Goal: Task Accomplishment & Management: Use online tool/utility

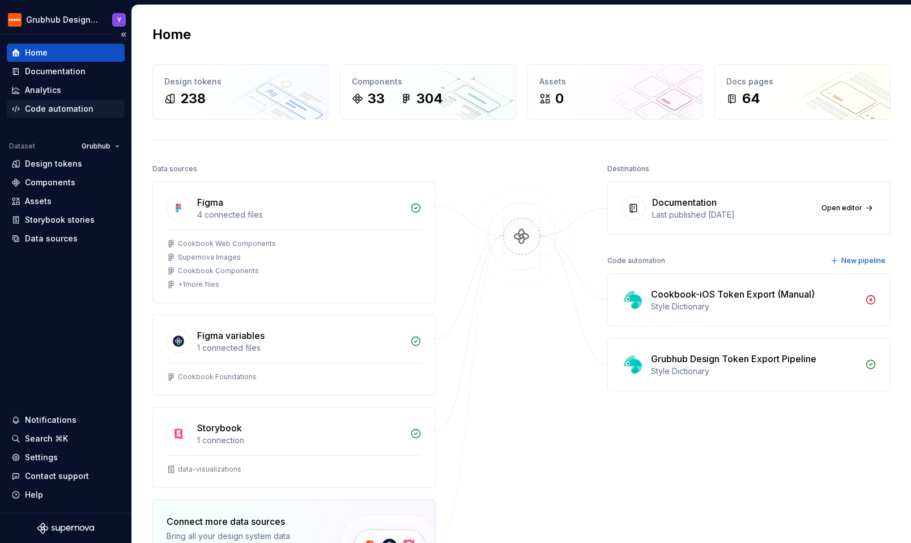
click at [32, 109] on div "Code automation" at bounding box center [59, 108] width 69 height 11
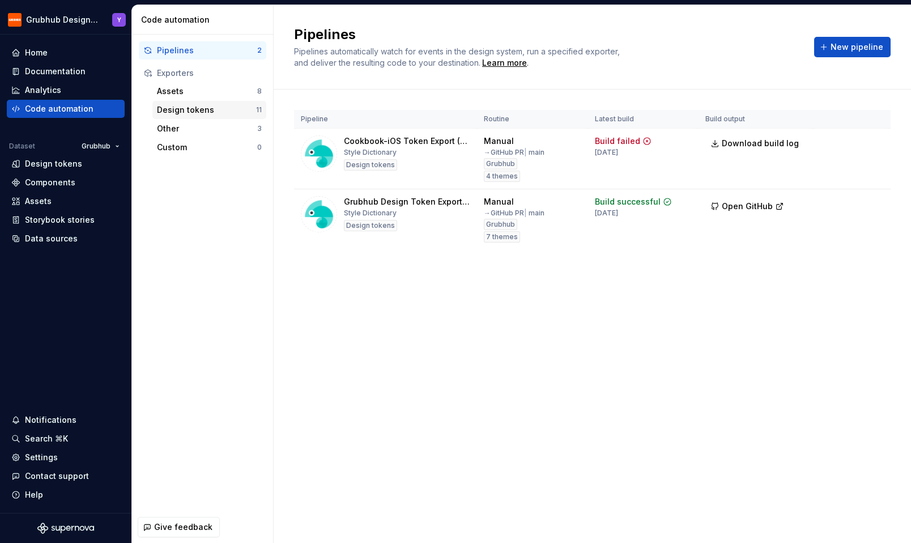
click at [196, 114] on div "Design tokens" at bounding box center [206, 109] width 99 height 11
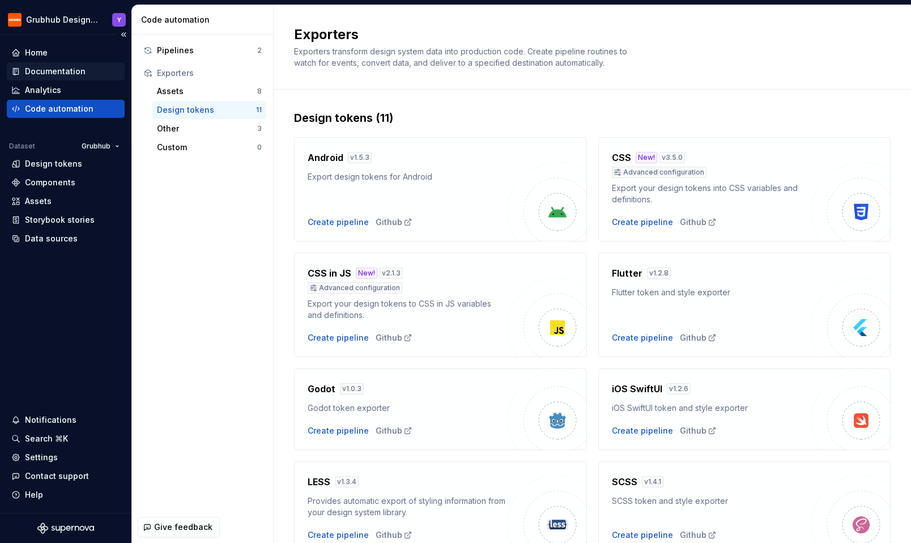
click at [88, 73] on div "Documentation" at bounding box center [65, 71] width 109 height 11
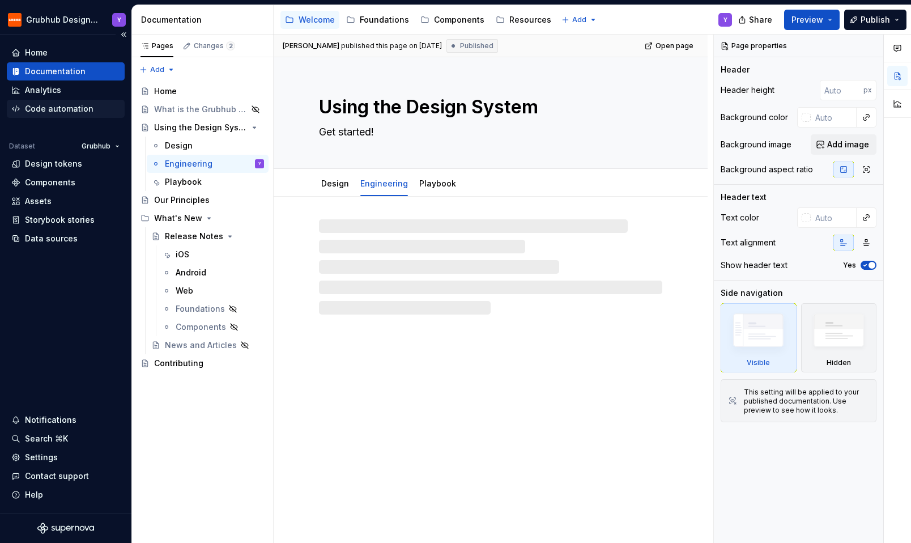
click at [80, 103] on div "Code automation" at bounding box center [59, 108] width 69 height 11
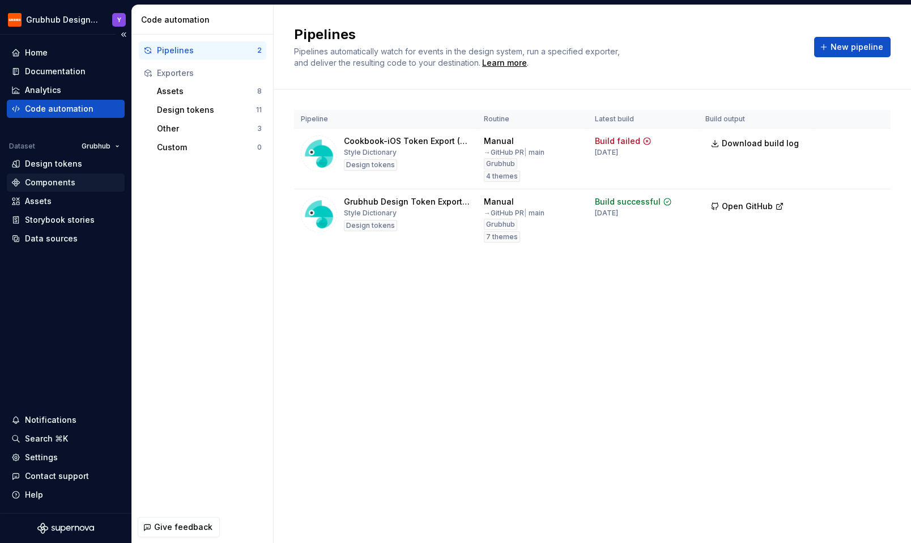
click at [63, 173] on div "Components" at bounding box center [66, 182] width 118 height 18
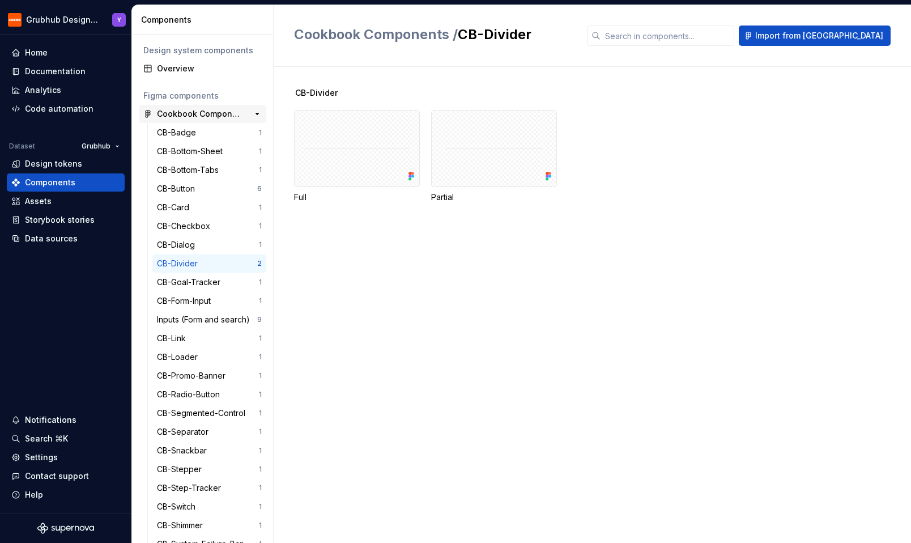
click at [163, 113] on div "Cookbook Components" at bounding box center [199, 113] width 84 height 11
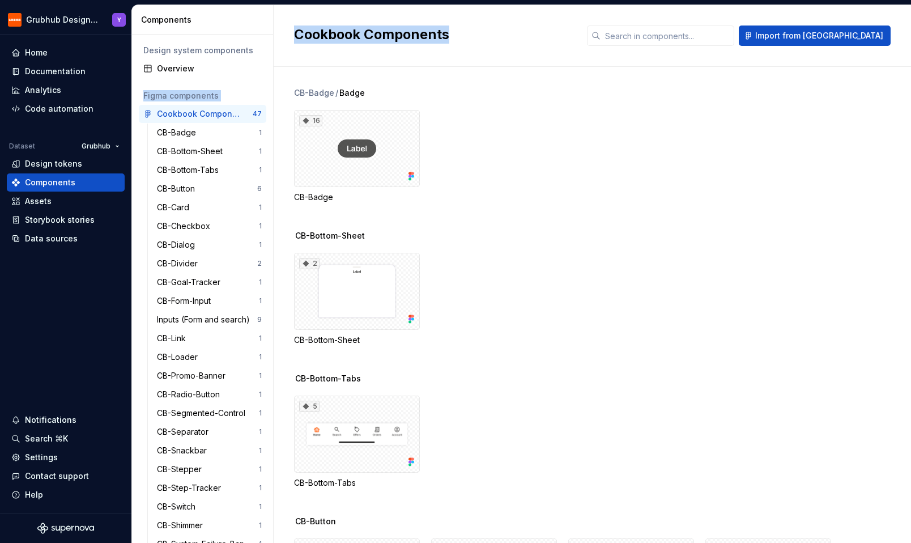
drag, startPoint x: 272, startPoint y: 57, endPoint x: 299, endPoint y: 57, distance: 27.2
click at [299, 57] on div "Components Design system components Overview Figma components Cookbook Componen…" at bounding box center [521, 274] width 779 height 538
click at [662, 204] on div "CB-Badge / Badge 16 CB-Badge" at bounding box center [602, 158] width 617 height 143
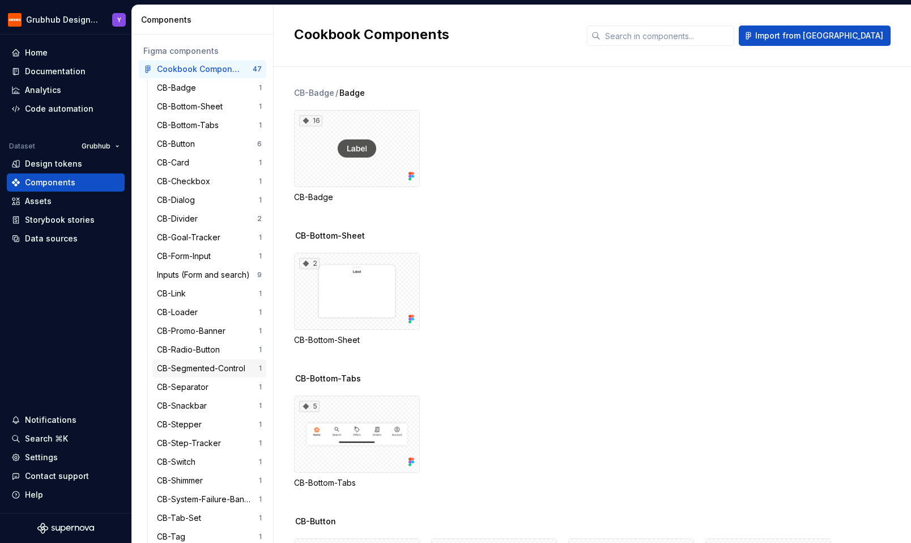
click at [205, 371] on div "CB-Segmented-Control" at bounding box center [203, 368] width 93 height 11
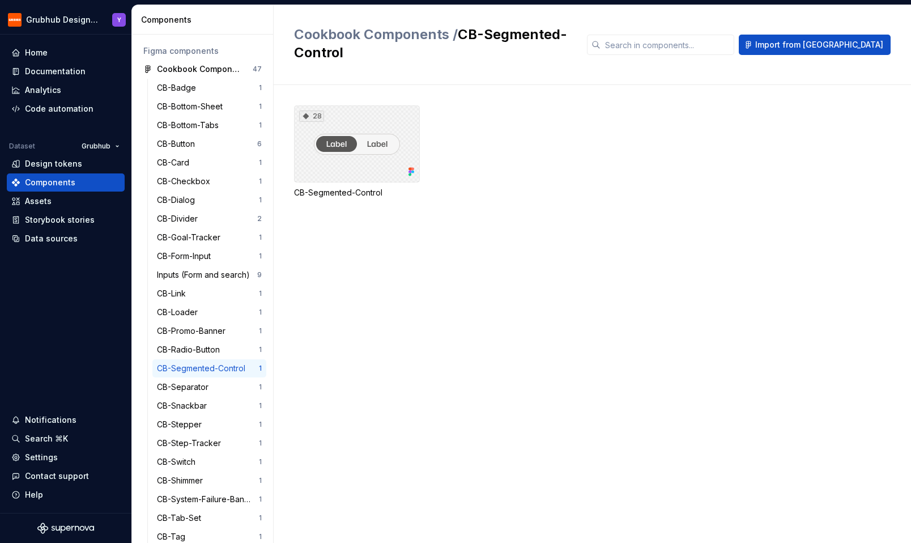
click at [362, 151] on div "28" at bounding box center [357, 143] width 126 height 77
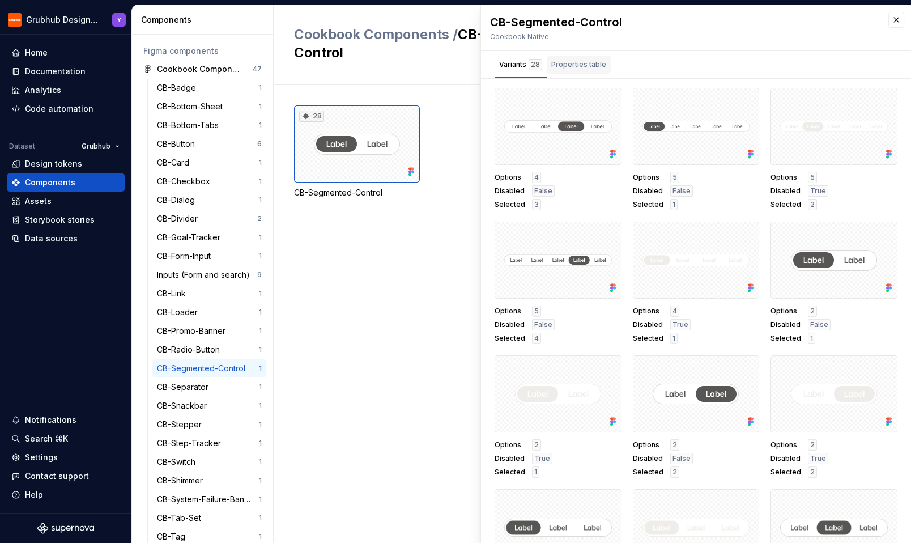
click at [576, 62] on div "Properties table" at bounding box center [578, 64] width 55 height 11
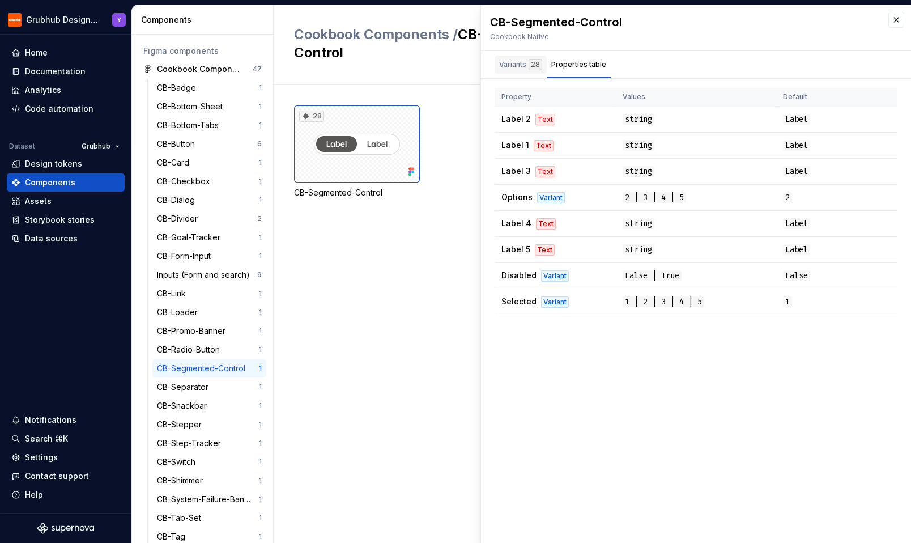
click at [514, 63] on div "Variants 28" at bounding box center [520, 64] width 43 height 11
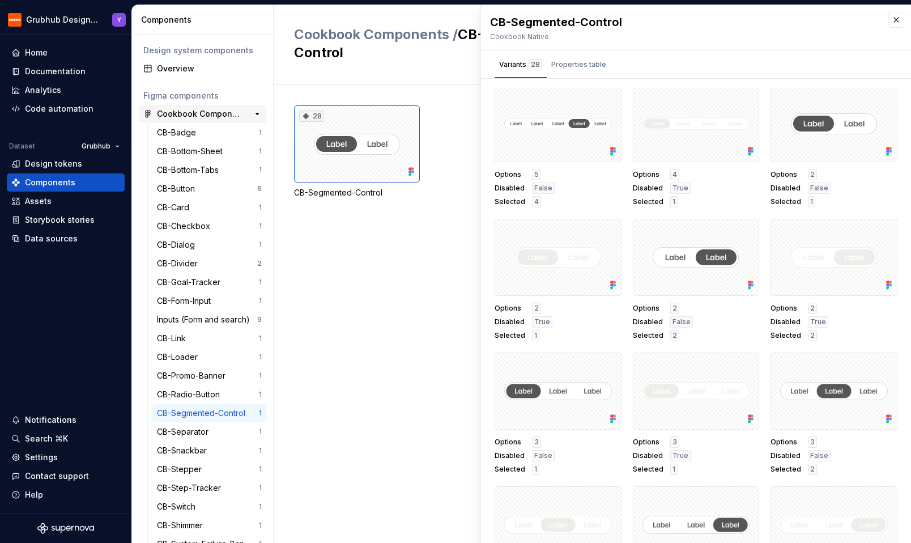
click at [221, 112] on div "Cookbook Components" at bounding box center [199, 113] width 84 height 11
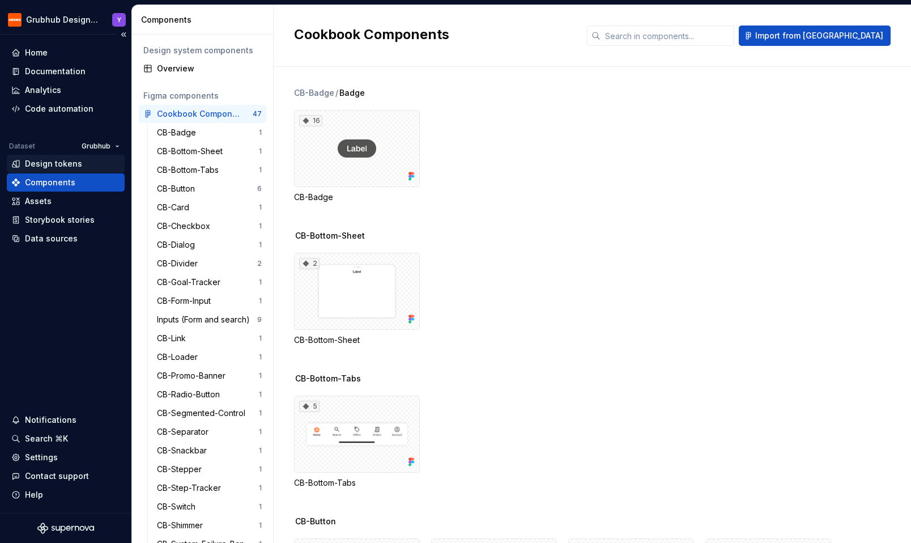
click at [69, 166] on div "Design tokens" at bounding box center [53, 163] width 57 height 11
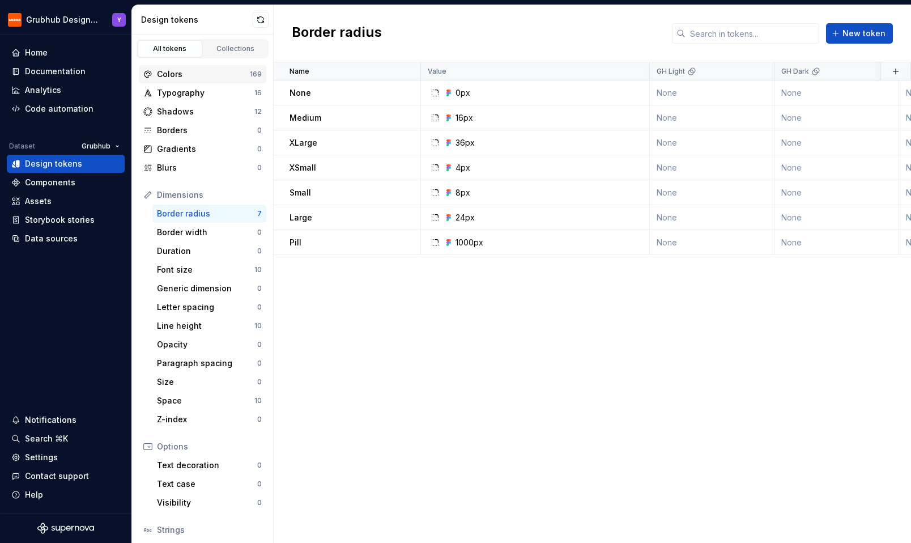
click at [203, 74] on div "Colors" at bounding box center [203, 74] width 93 height 11
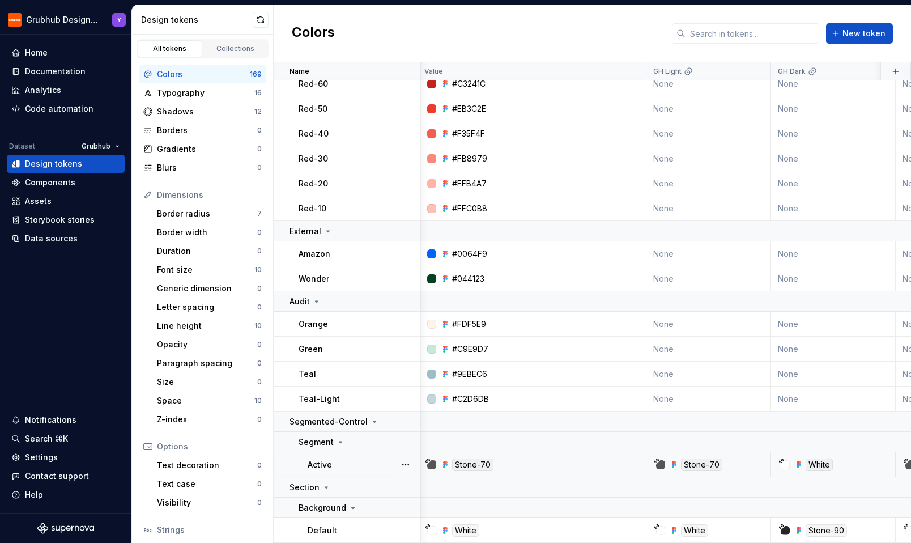
scroll to position [4384, 0]
click at [544, 464] on div "Stone-70" at bounding box center [538, 464] width 220 height 12
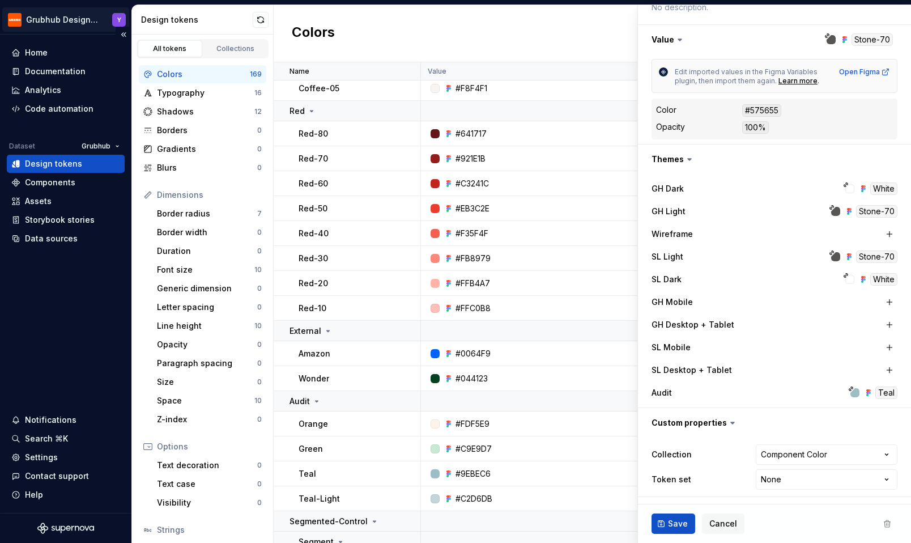
scroll to position [4267, 0]
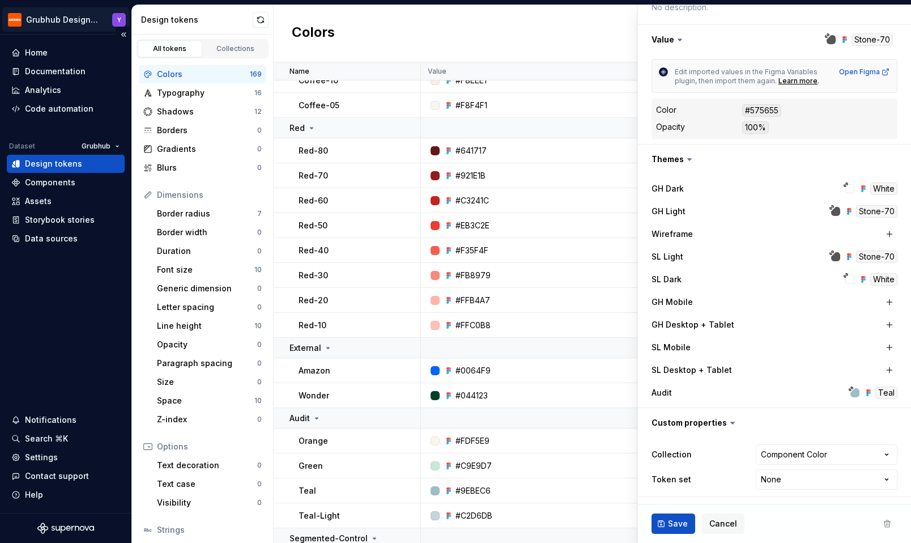
type textarea "*"
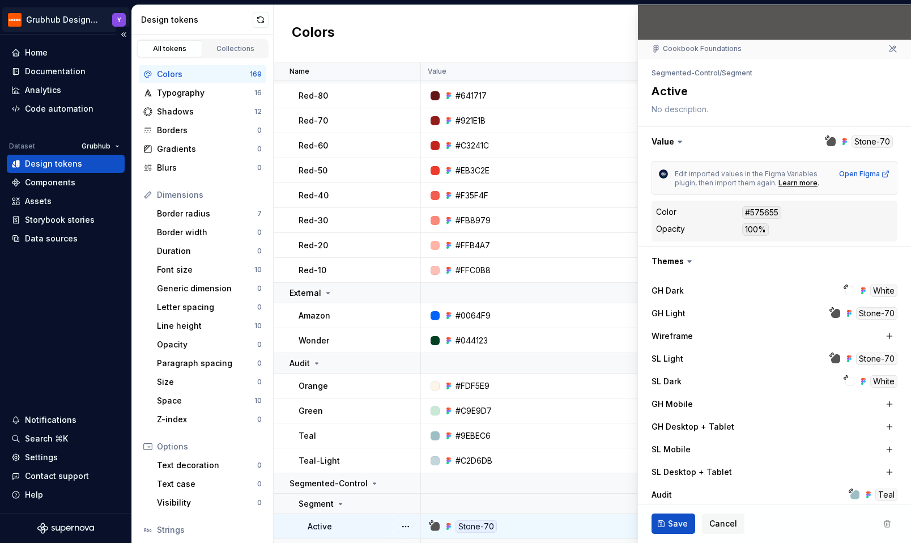
scroll to position [68, 0]
click at [879, 293] on div "White" at bounding box center [883, 290] width 27 height 12
click at [674, 139] on icon at bounding box center [679, 140] width 11 height 11
click at [680, 141] on icon at bounding box center [679, 142] width 3 height 2
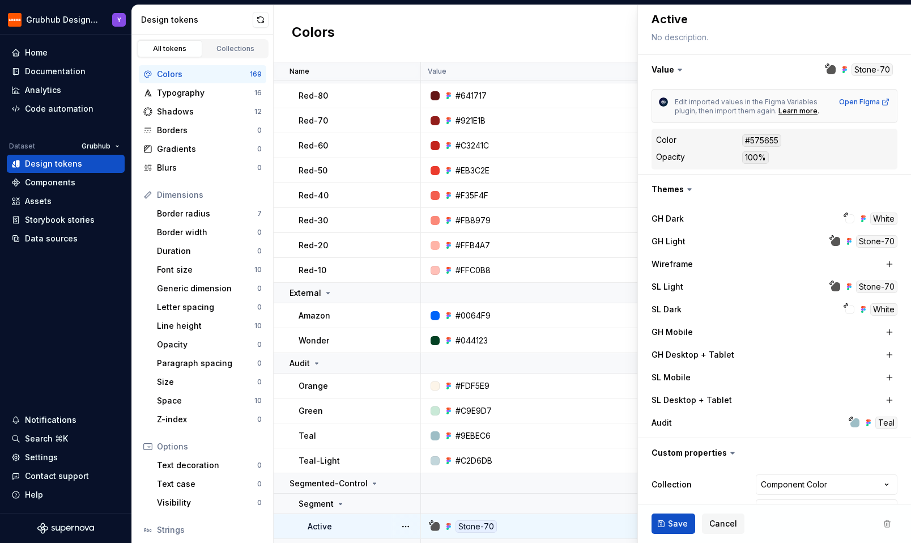
scroll to position [169, 0]
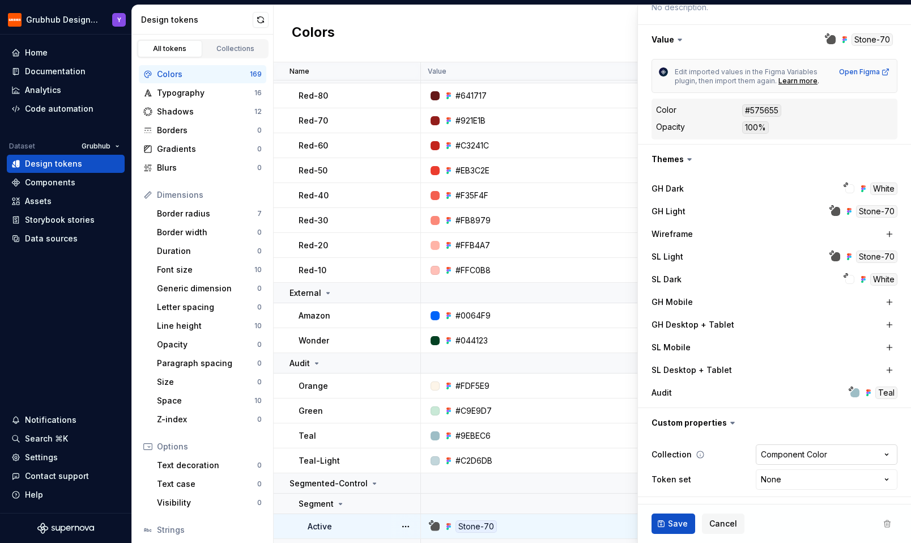
click at [794, 454] on html "Grubhub Design System Y Home Documentation Analytics Code automation Dataset Gr…" at bounding box center [455, 271] width 911 height 543
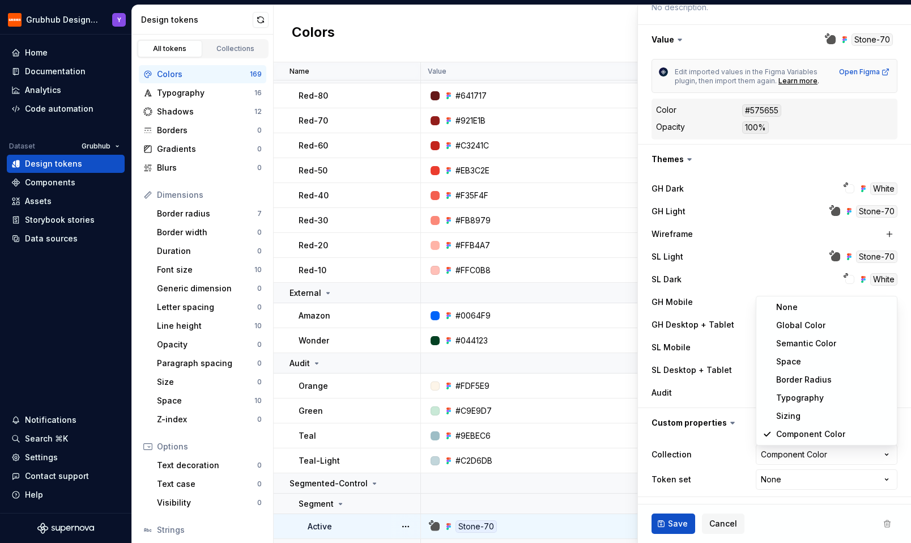
click at [668, 454] on html "Grubhub Design System Y Home Documentation Analytics Code automation Dataset Gr…" at bounding box center [455, 271] width 911 height 543
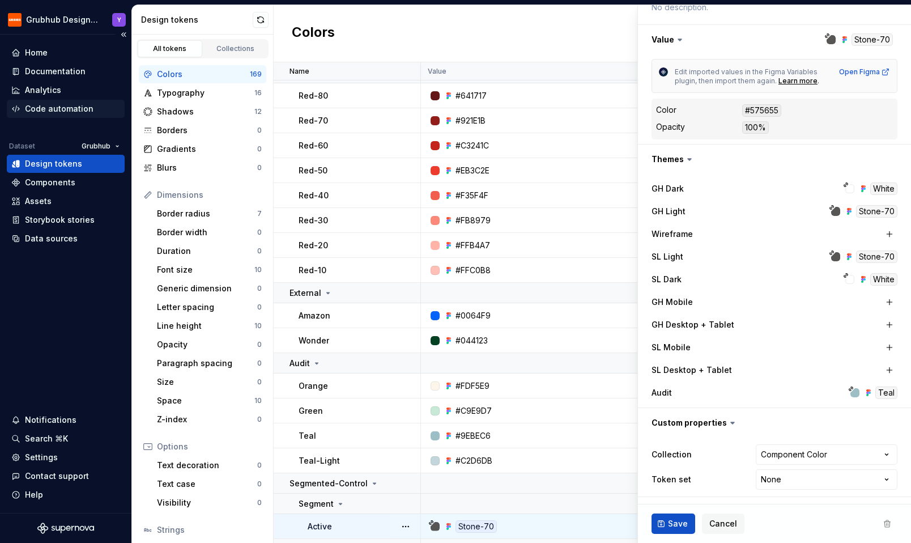
click at [73, 103] on div "Code automation" at bounding box center [59, 108] width 69 height 11
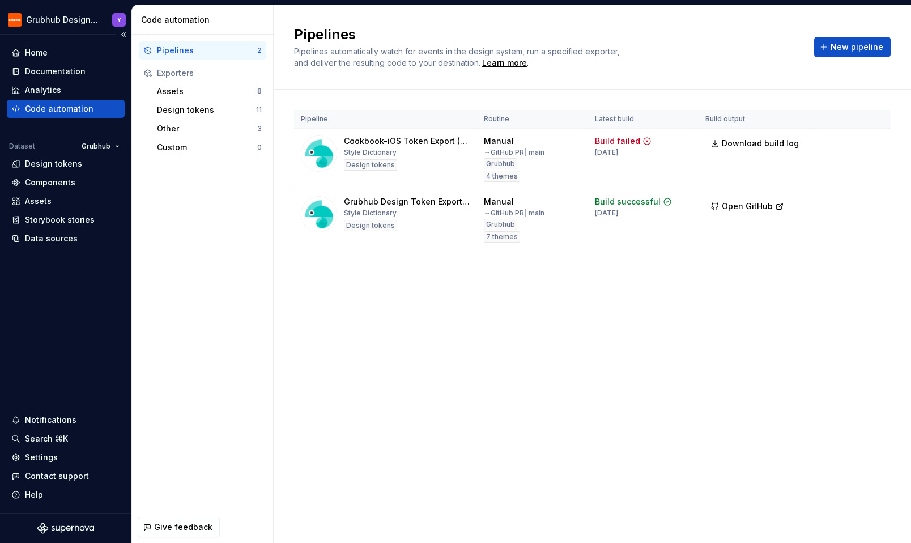
click at [66, 113] on div "Code automation" at bounding box center [59, 108] width 69 height 11
click at [878, 202] on html "Grubhub Design System Y Home Documentation Analytics Code automation Dataset Gr…" at bounding box center [455, 271] width 911 height 543
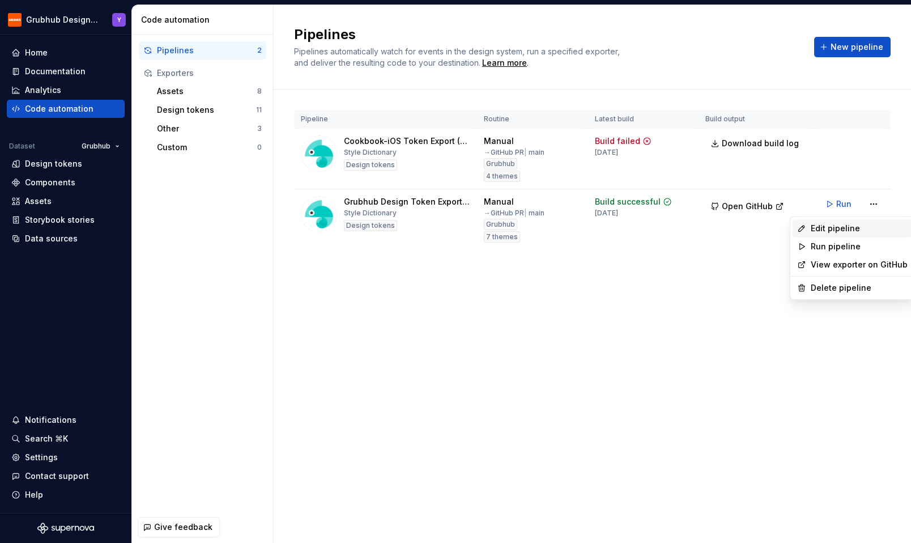
click at [842, 228] on div "Edit pipeline" at bounding box center [859, 228] width 97 height 11
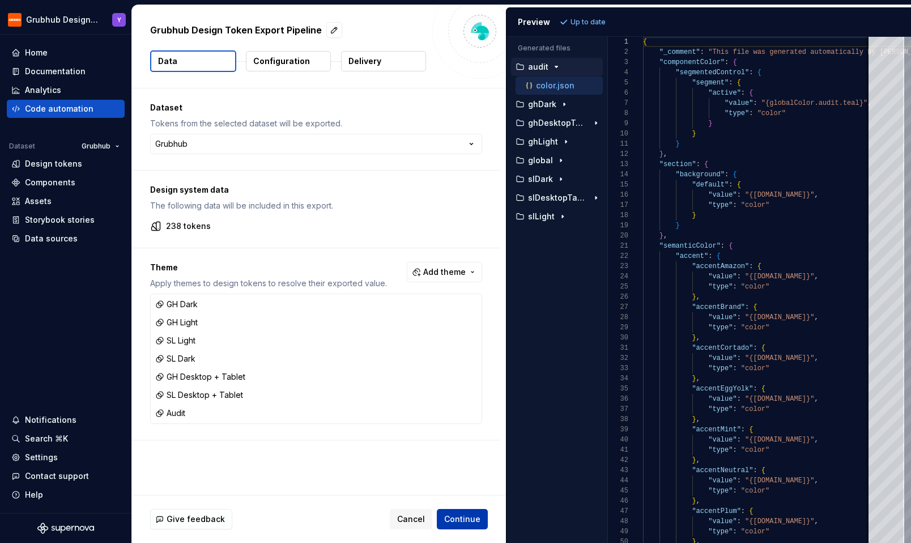
click at [461, 521] on span "Continue" at bounding box center [462, 518] width 36 height 11
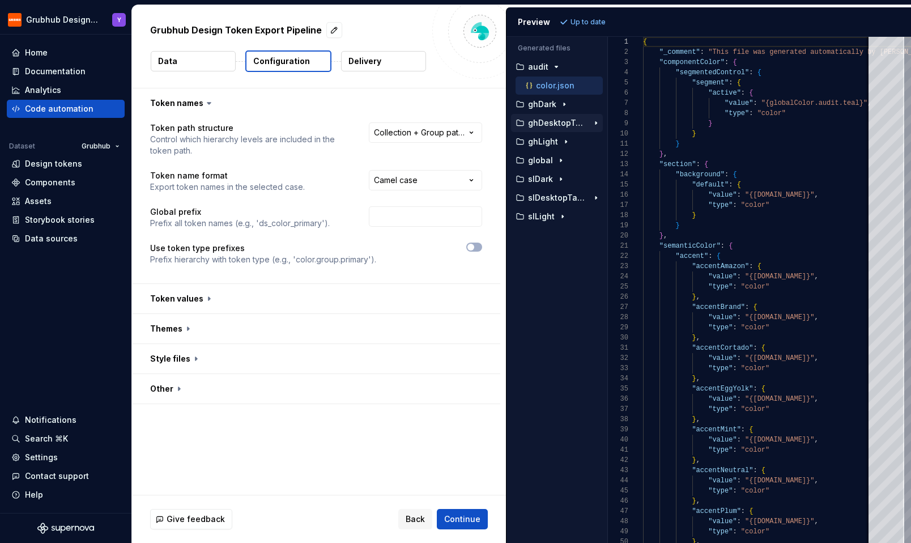
click at [545, 125] on p "ghDesktopTablet" at bounding box center [558, 122] width 60 height 9
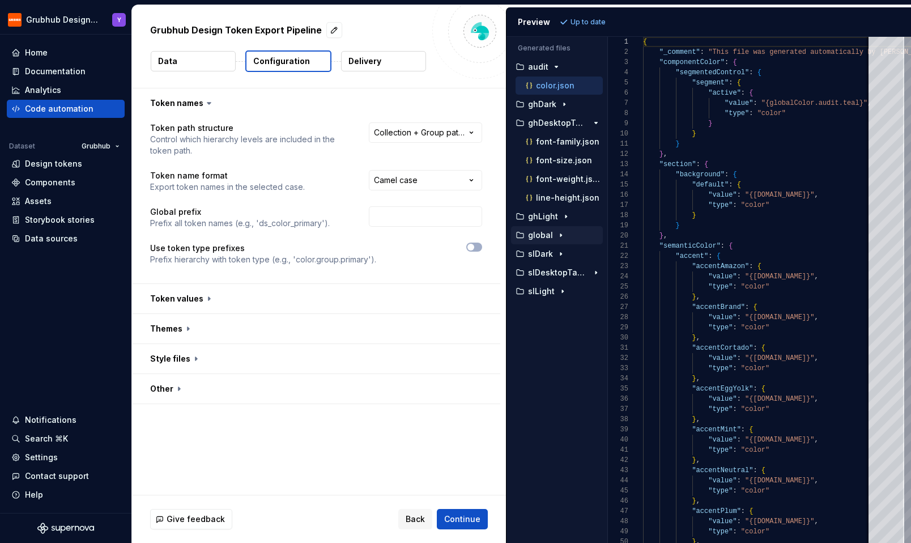
click at [549, 238] on p "global" at bounding box center [540, 235] width 25 height 9
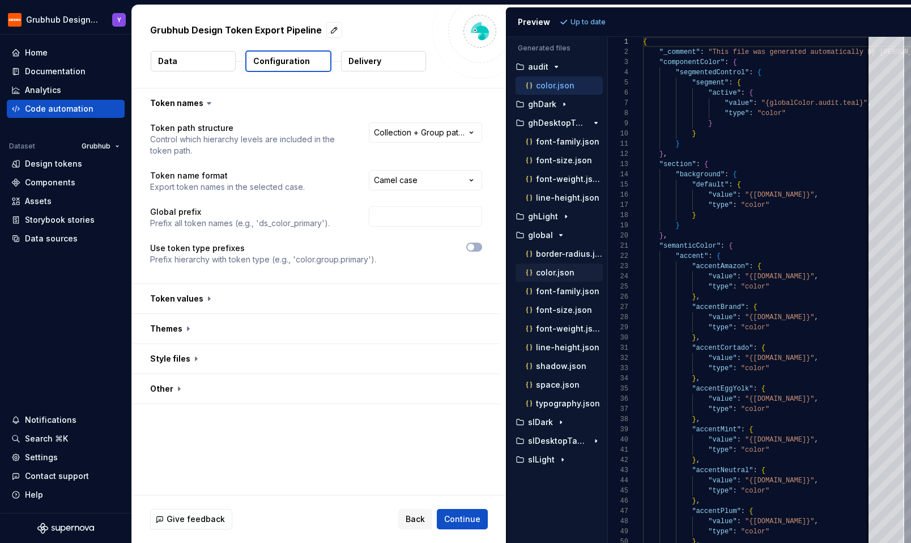
click at [551, 274] on p "color.json" at bounding box center [555, 272] width 39 height 9
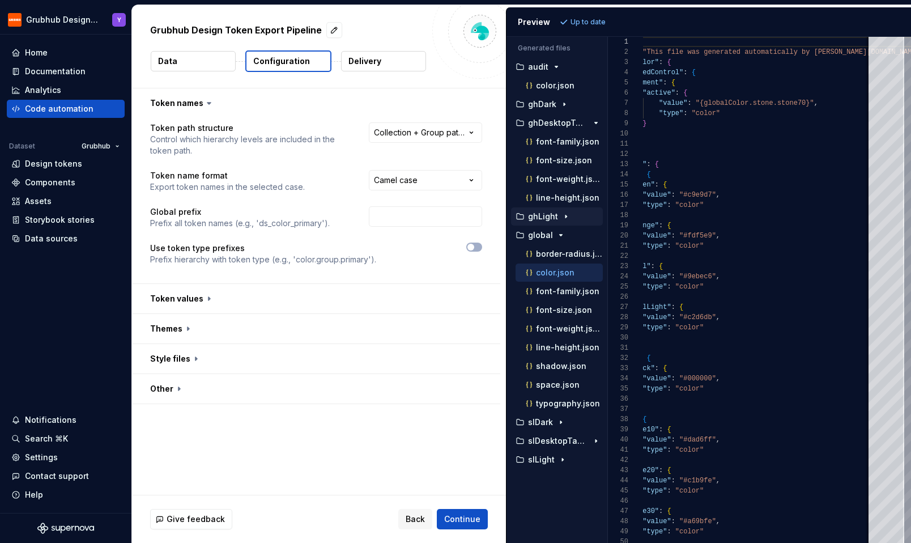
click at [541, 219] on p "ghLight" at bounding box center [543, 216] width 30 height 9
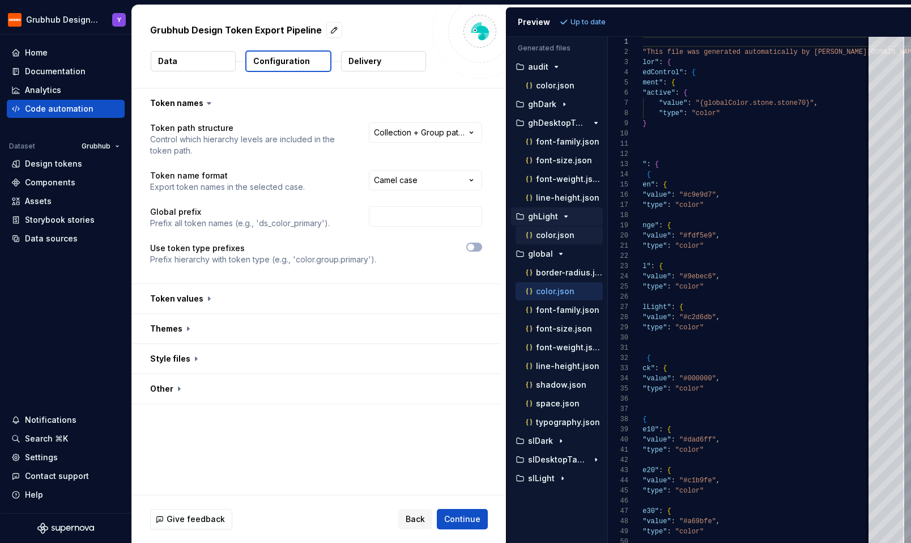
click at [547, 231] on p "color.json" at bounding box center [555, 235] width 39 height 9
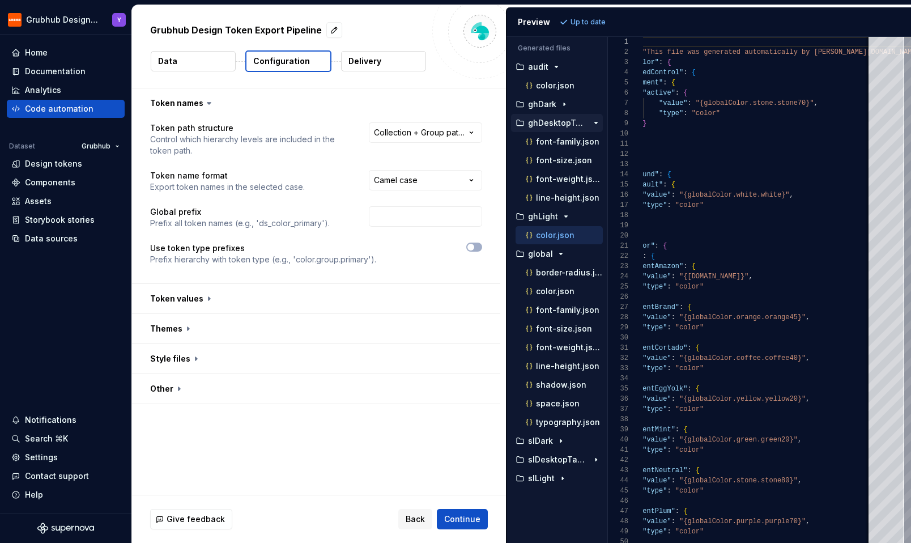
click at [566, 122] on p "ghDesktopTablet" at bounding box center [558, 122] width 60 height 9
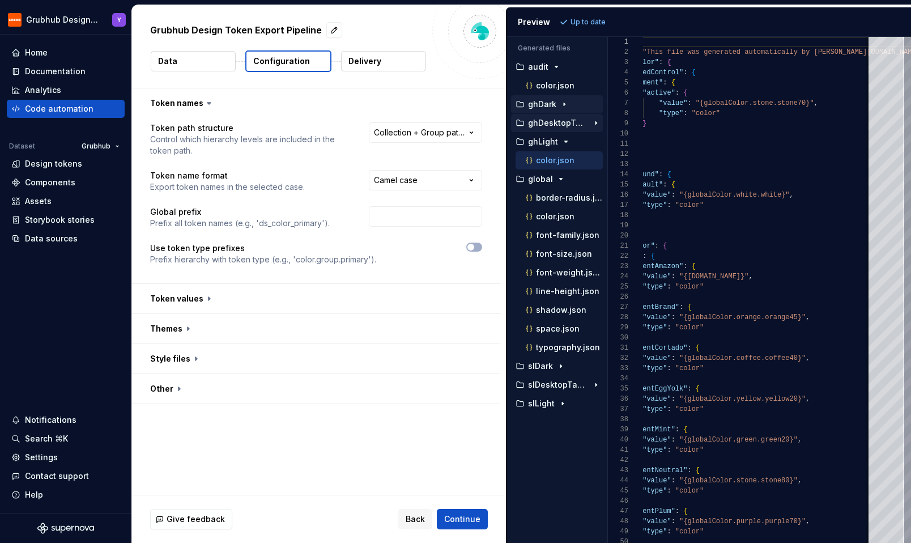
click at [553, 105] on p "ghDark" at bounding box center [542, 104] width 28 height 9
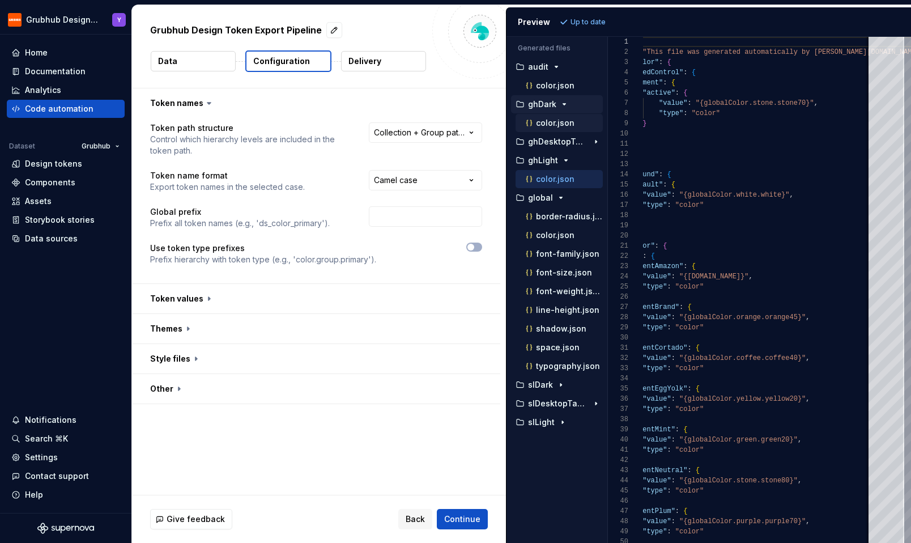
click at [553, 121] on p "color.json" at bounding box center [555, 122] width 39 height 9
click at [552, 87] on p "color.json" at bounding box center [555, 85] width 39 height 9
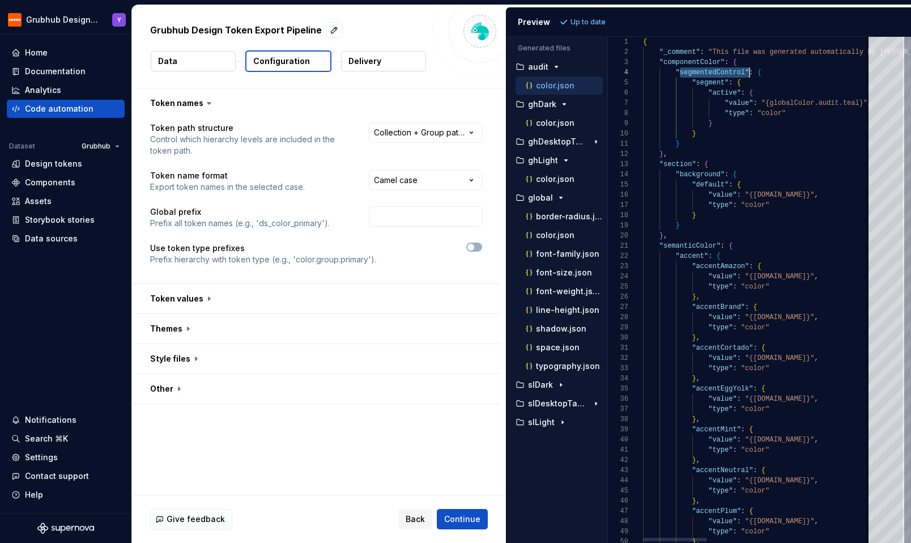
scroll to position [31, 103]
drag, startPoint x: 679, startPoint y: 72, endPoint x: 746, endPoint y: 71, distance: 66.3
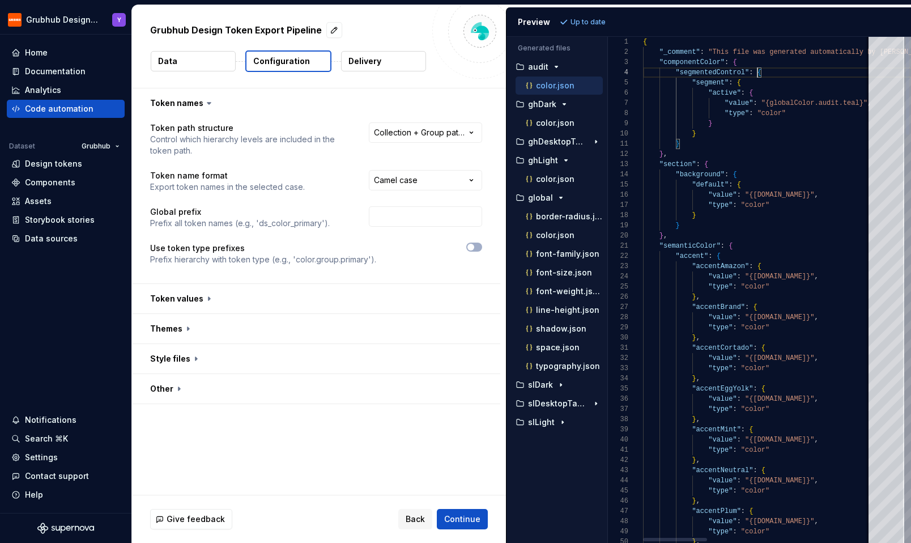
scroll to position [92, 53]
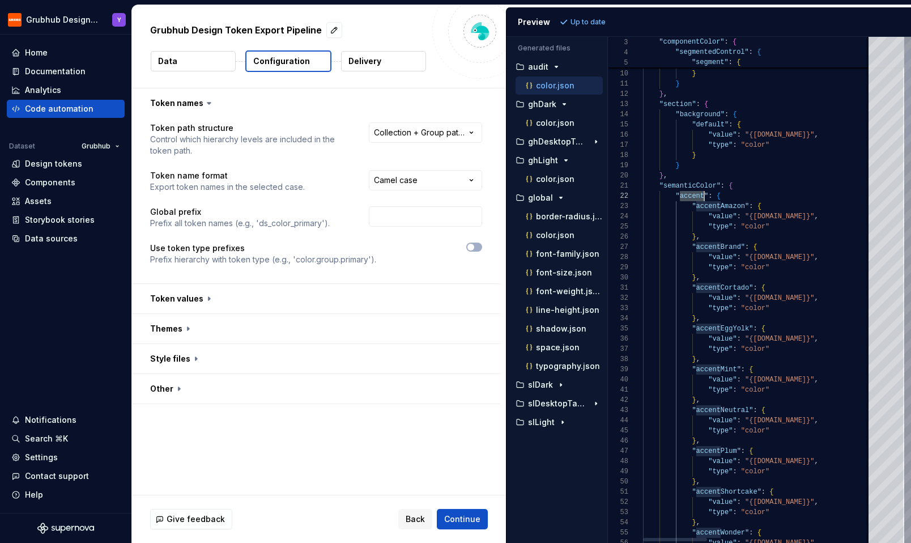
scroll to position [10, 61]
drag, startPoint x: 678, startPoint y: 195, endPoint x: 705, endPoint y: 197, distance: 26.7
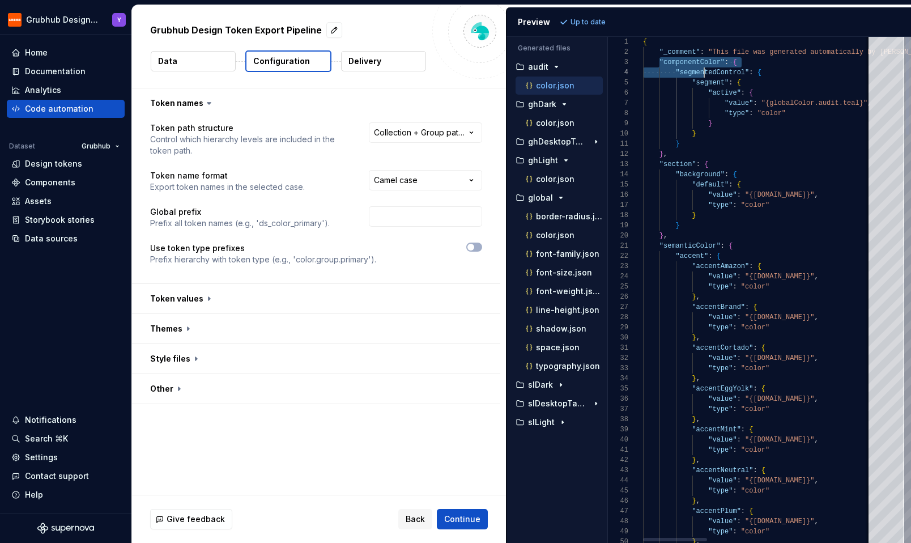
drag, startPoint x: 658, startPoint y: 61, endPoint x: 702, endPoint y: 72, distance: 45.1
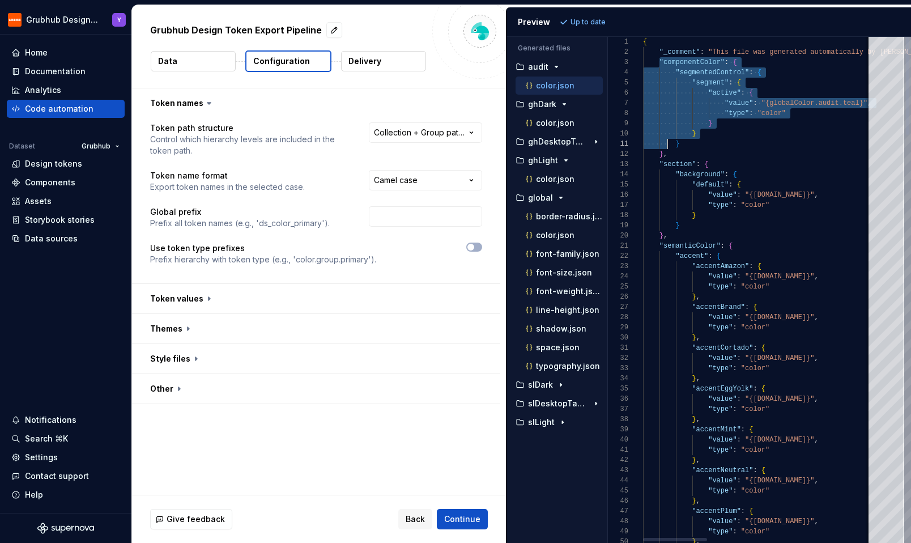
scroll to position [20, 20]
drag, startPoint x: 659, startPoint y: 63, endPoint x: 663, endPoint y: 152, distance: 89.6
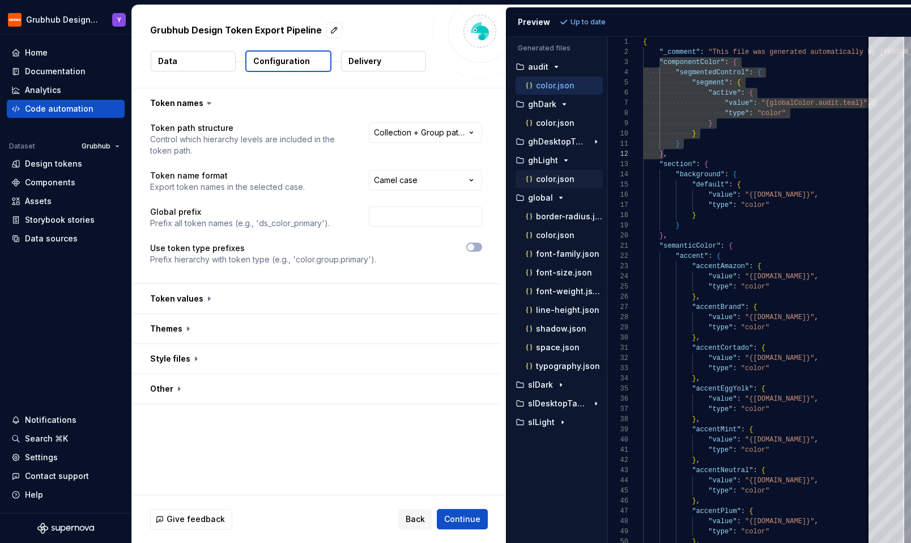
click at [561, 180] on p "color.json" at bounding box center [555, 179] width 39 height 9
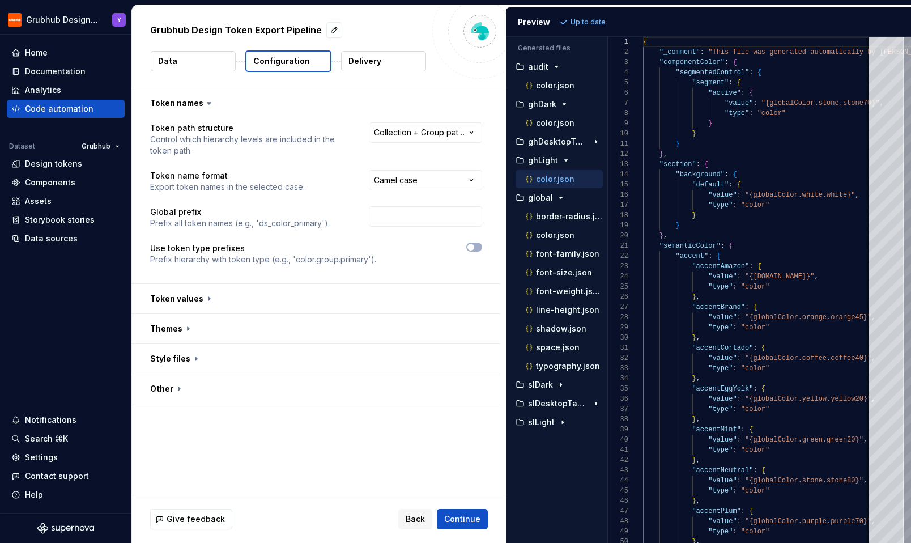
click at [566, 179] on p "color.json" at bounding box center [555, 179] width 39 height 9
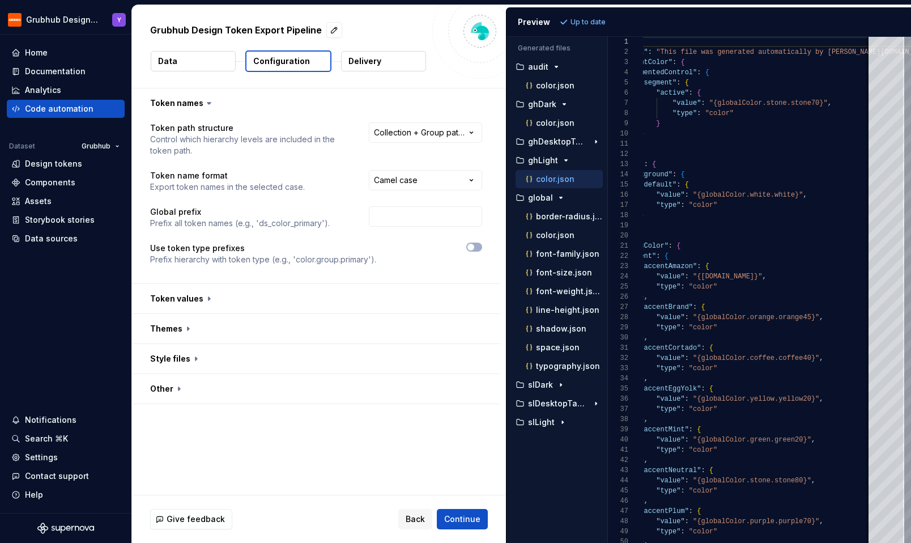
click at [566, 180] on p "color.json" at bounding box center [555, 179] width 39 height 9
click at [553, 176] on p "color.json" at bounding box center [555, 179] width 39 height 9
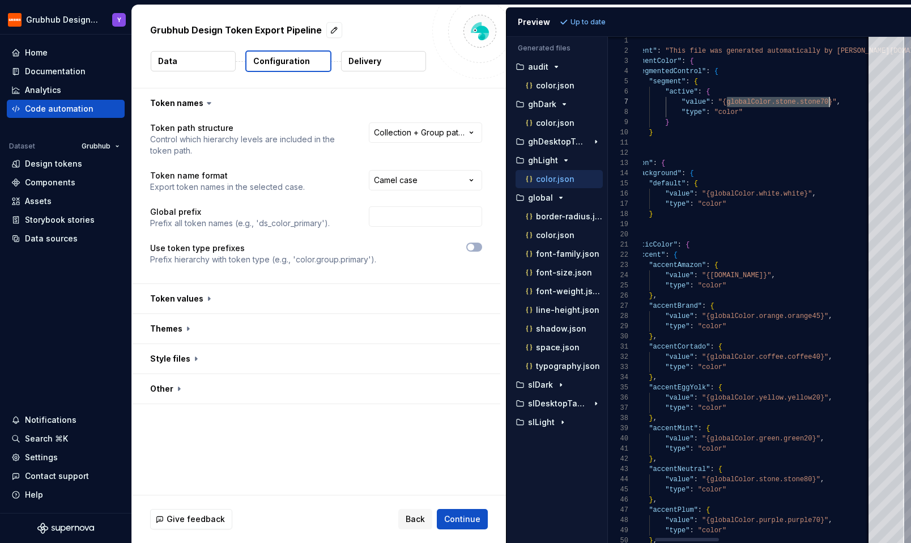
scroll to position [61, 229]
drag, startPoint x: 727, startPoint y: 103, endPoint x: 828, endPoint y: 103, distance: 101.4
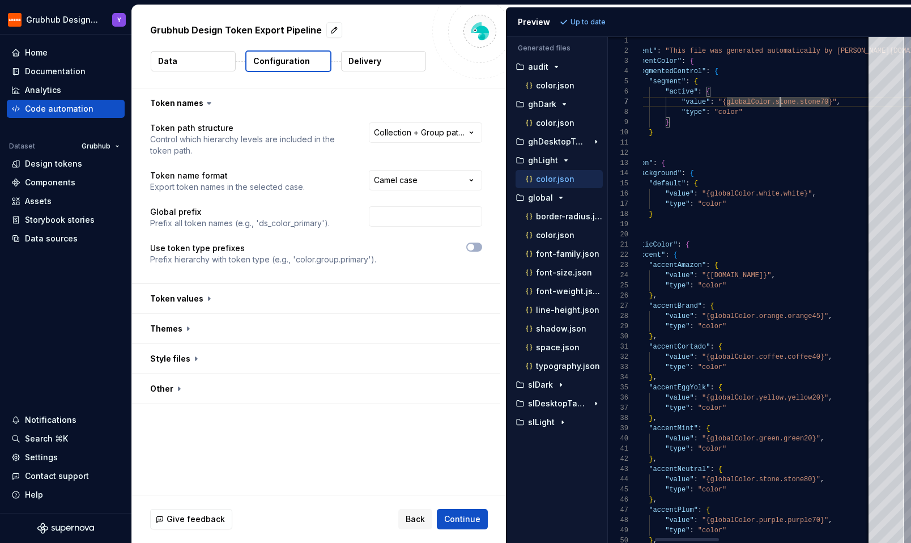
click at [555, 124] on p "color.json" at bounding box center [555, 122] width 39 height 9
click at [546, 178] on p "color.json" at bounding box center [555, 179] width 39 height 9
click at [556, 121] on p "color.json" at bounding box center [555, 122] width 39 height 9
click at [556, 181] on p "color.json" at bounding box center [555, 179] width 39 height 9
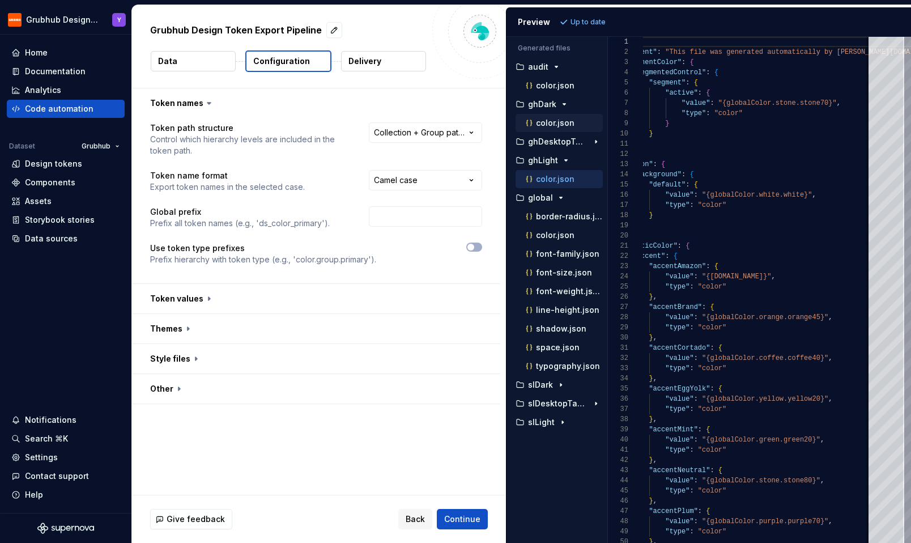
click at [556, 123] on p "color.json" at bounding box center [555, 122] width 39 height 9
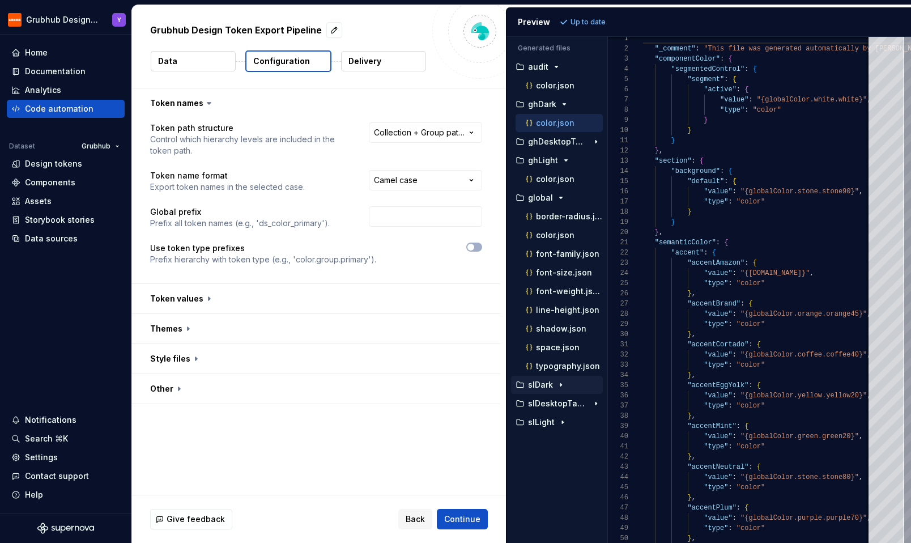
click at [533, 382] on p "slDark" at bounding box center [540, 384] width 25 height 9
click at [541, 441] on p "slLight" at bounding box center [541, 440] width 27 height 9
click at [539, 457] on p "color.json" at bounding box center [555, 459] width 39 height 9
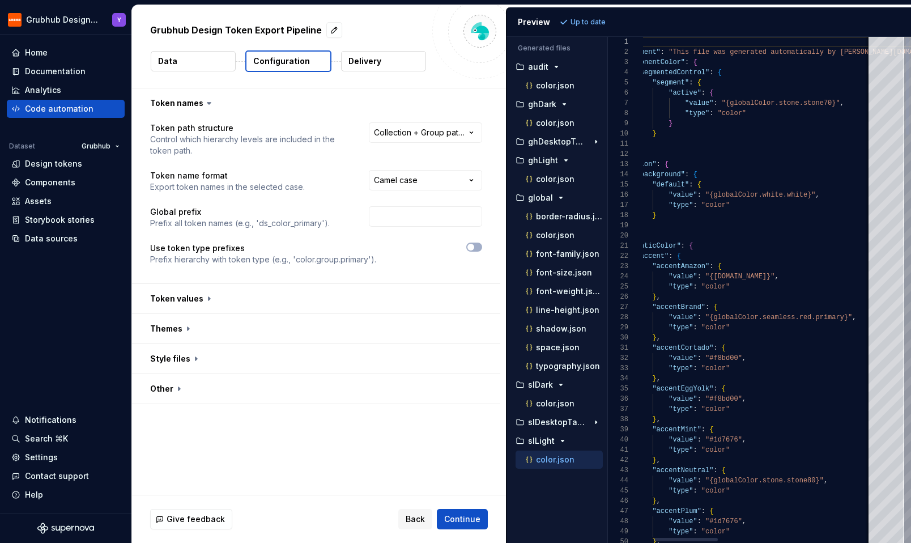
scroll to position [0, 0]
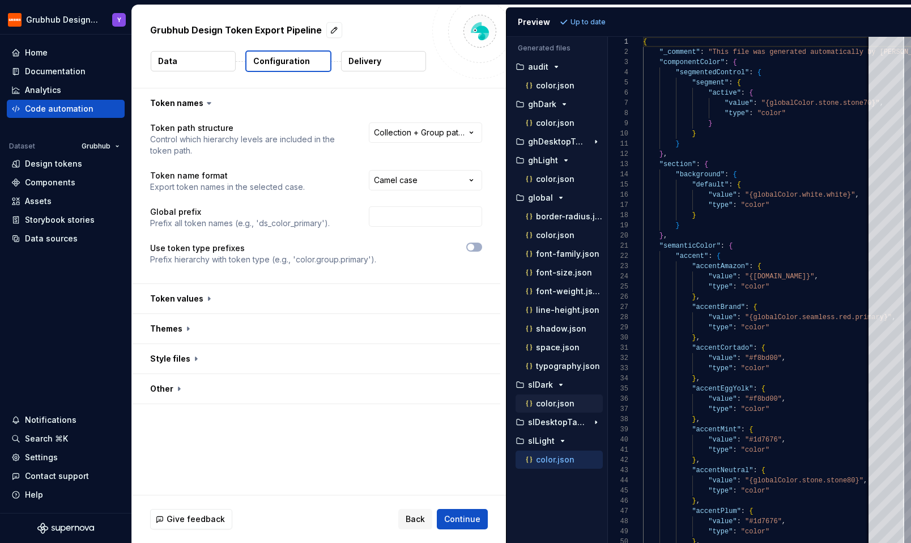
click at [553, 406] on p "color.json" at bounding box center [555, 403] width 39 height 9
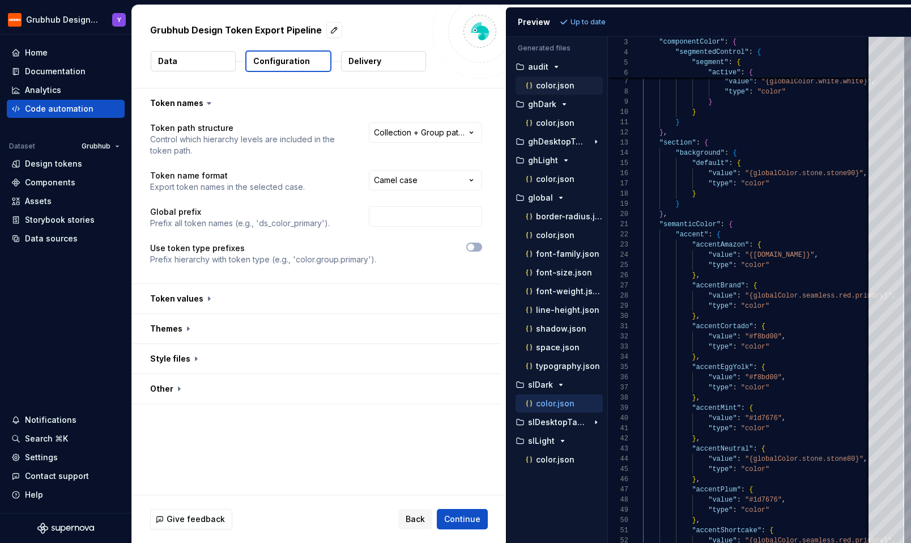
click at [556, 88] on p "color.json" at bounding box center [555, 85] width 39 height 9
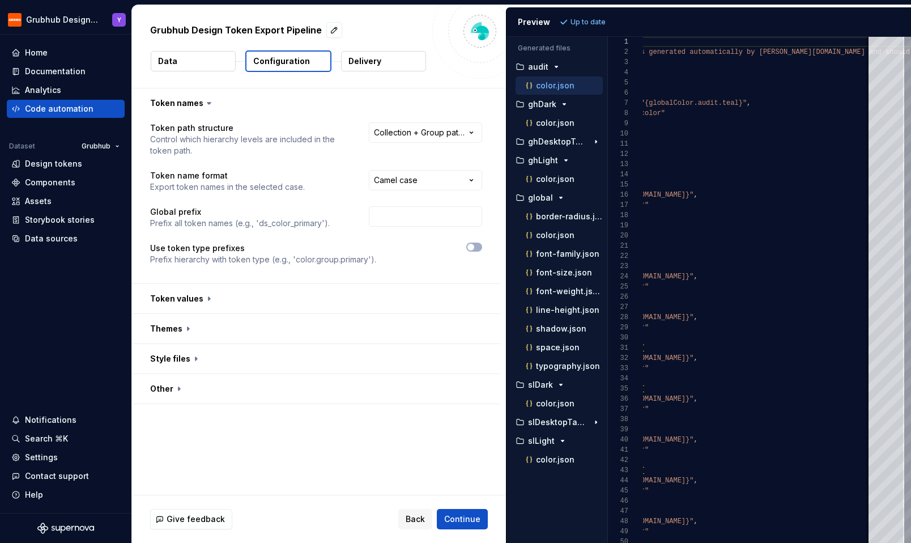
click at [559, 78] on div "color.json" at bounding box center [559, 85] width 87 height 18
click at [556, 84] on p "color.json" at bounding box center [555, 85] width 39 height 9
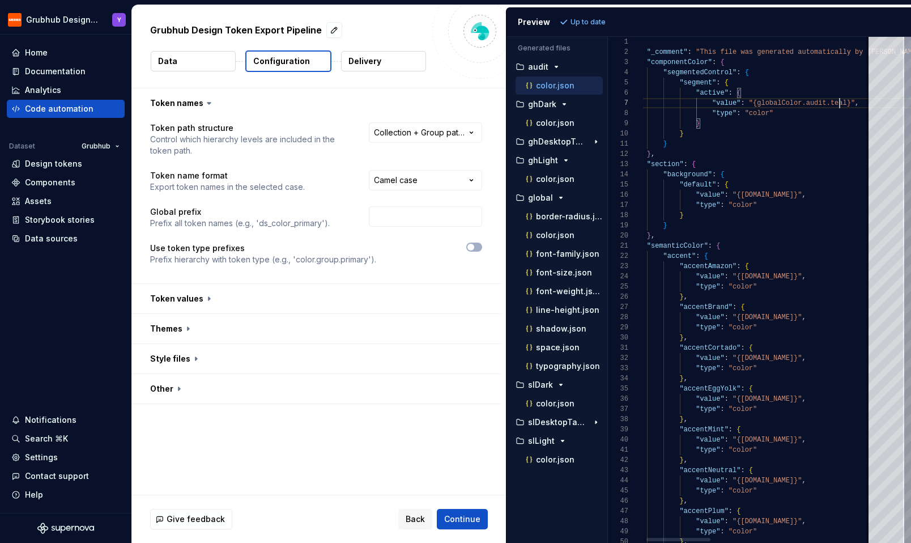
scroll to position [61, 209]
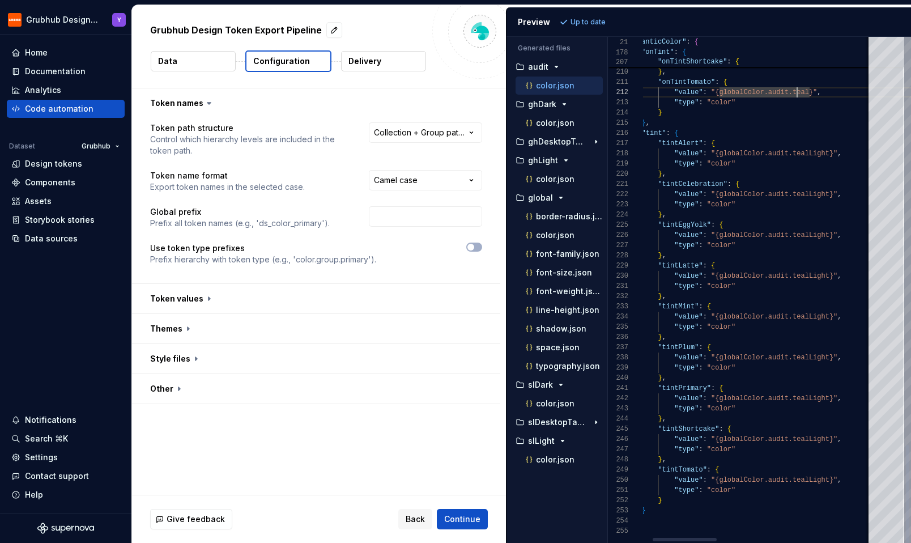
scroll to position [10, 188]
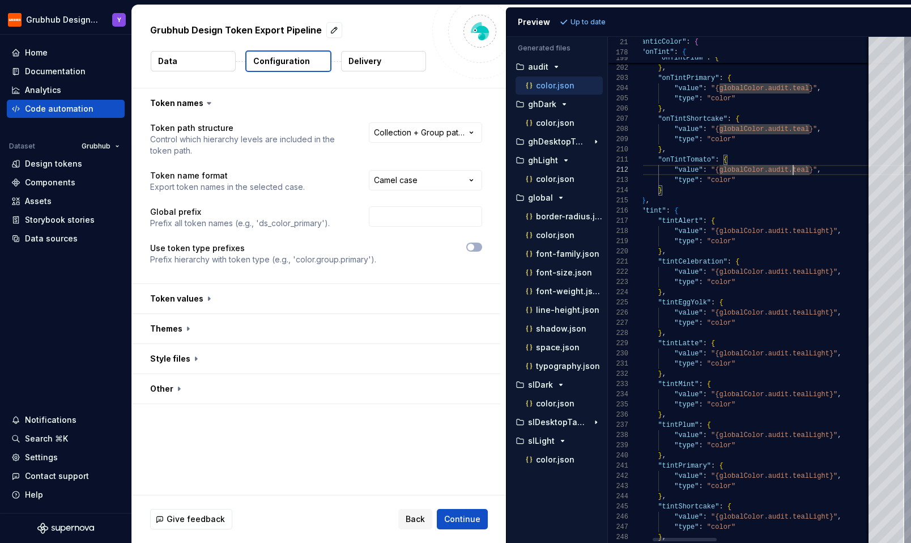
type textarea "**********"
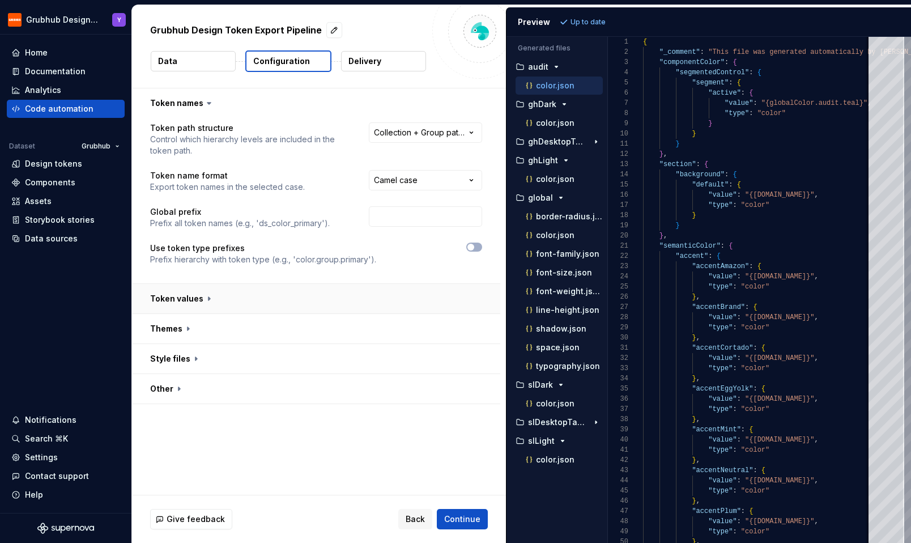
click at [252, 297] on button "button" at bounding box center [316, 298] width 368 height 29
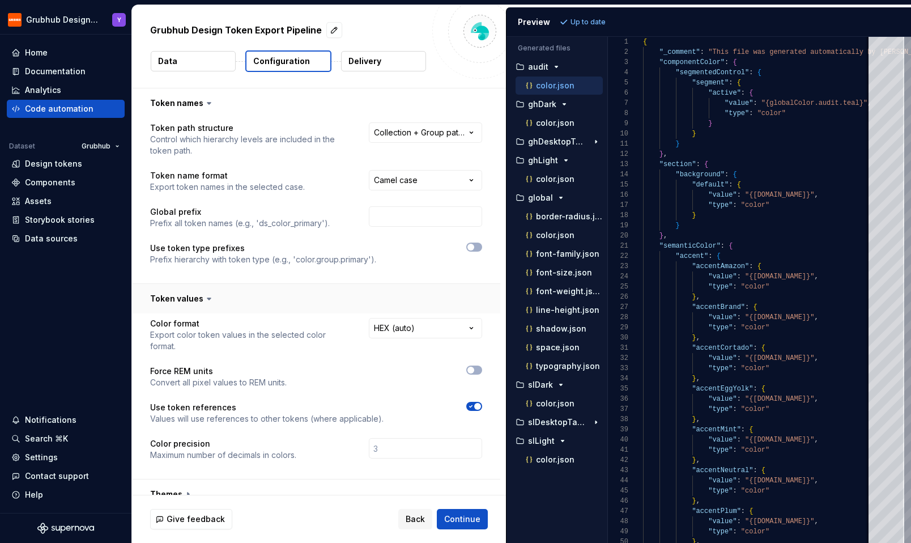
scroll to position [22, 0]
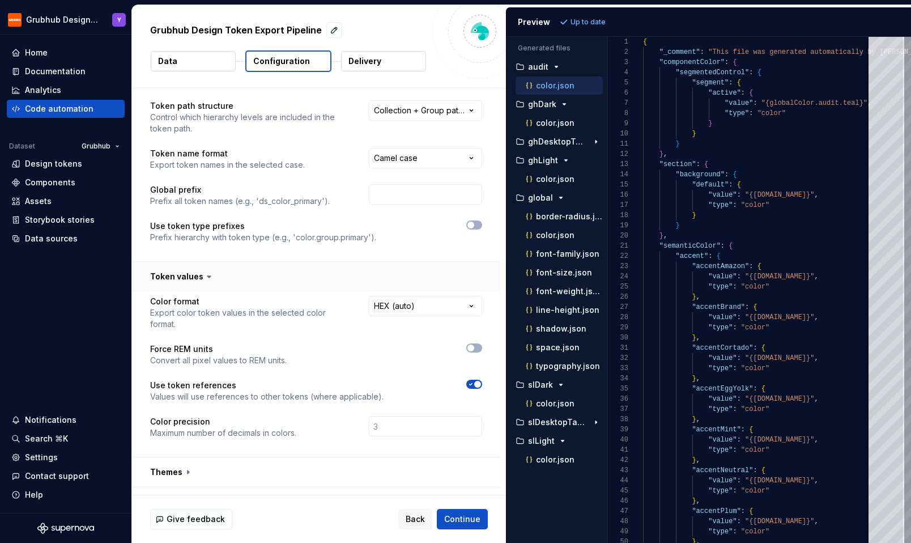
click at [241, 277] on button "button" at bounding box center [316, 276] width 368 height 29
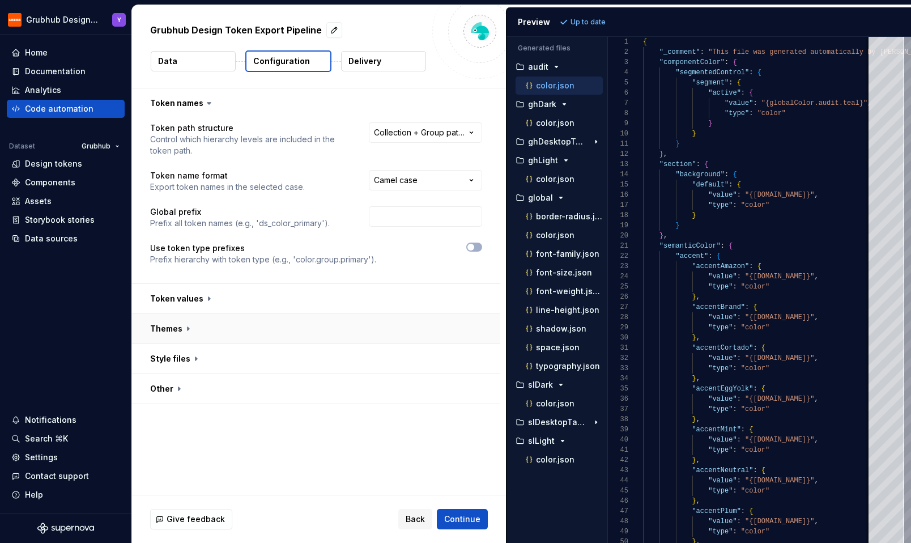
click at [196, 322] on button "button" at bounding box center [316, 328] width 368 height 29
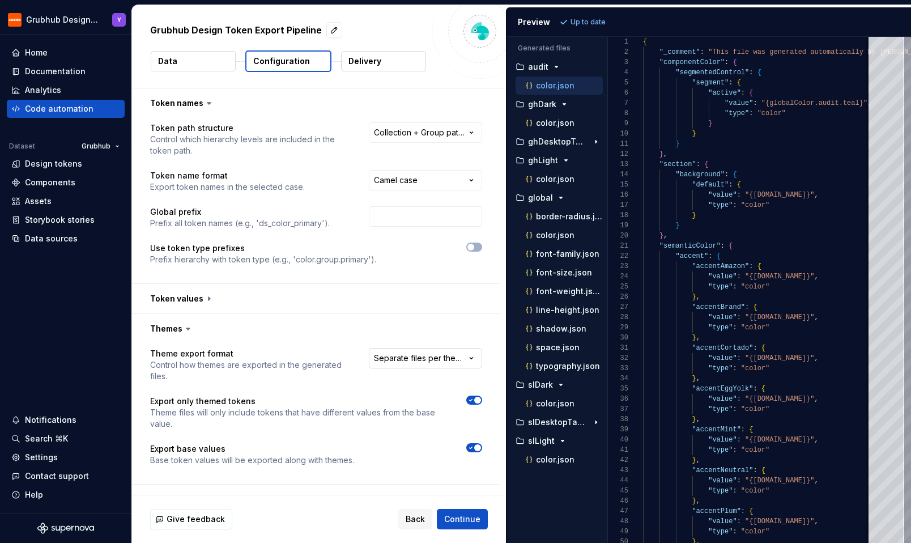
click at [432, 363] on html "**********" at bounding box center [455, 271] width 911 height 543
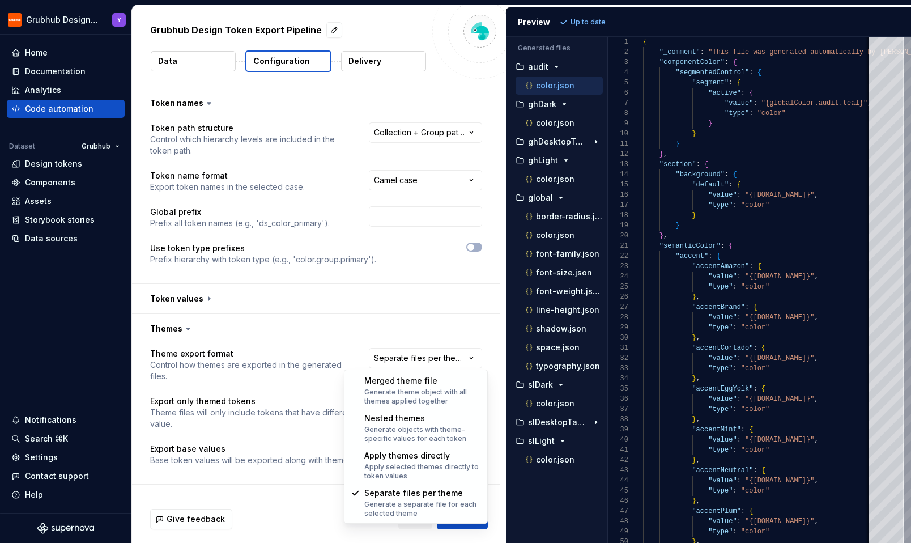
select select "**********"
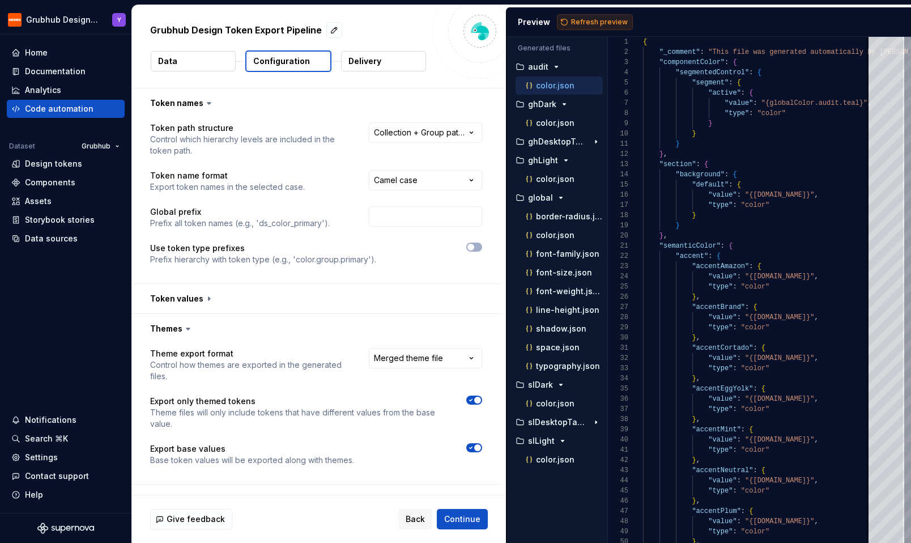
click at [587, 20] on span "Refresh preview" at bounding box center [599, 22] width 57 height 9
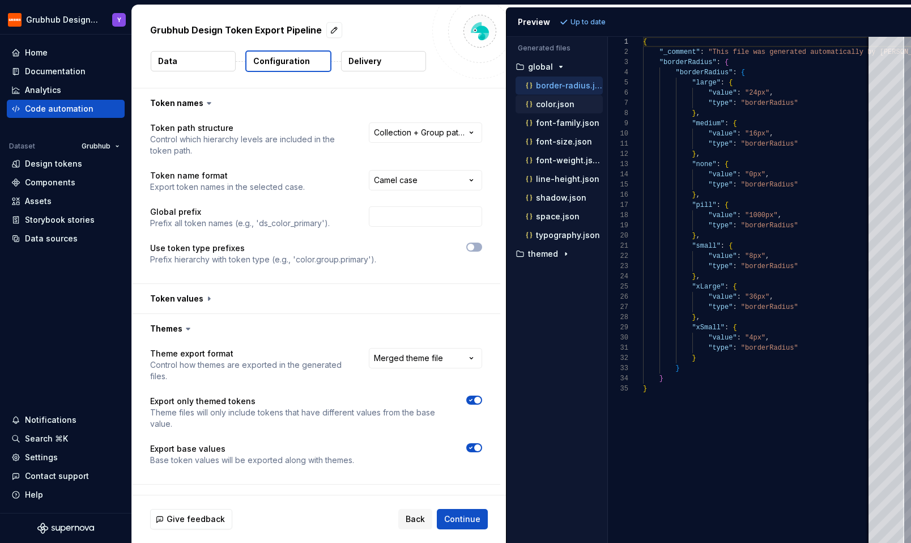
click at [563, 102] on p "color.json" at bounding box center [555, 104] width 39 height 9
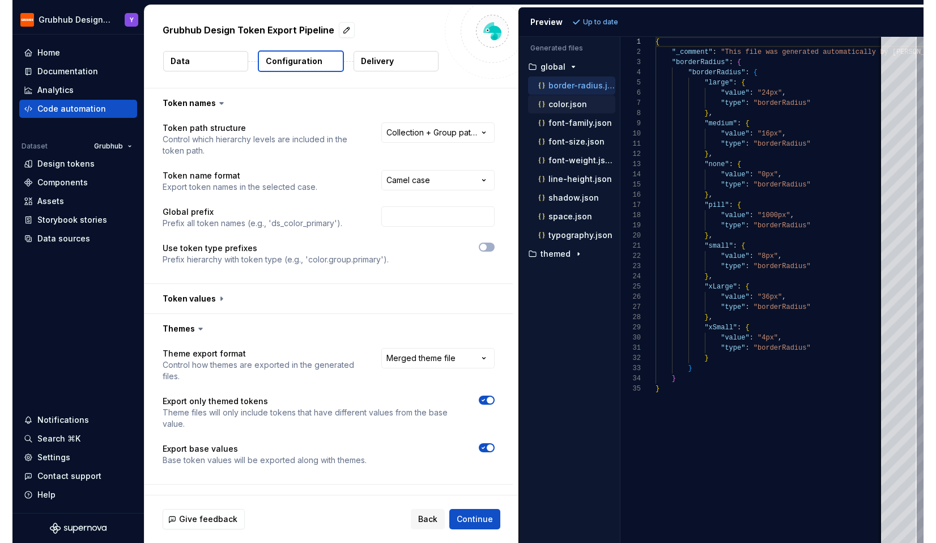
scroll to position [102, 0]
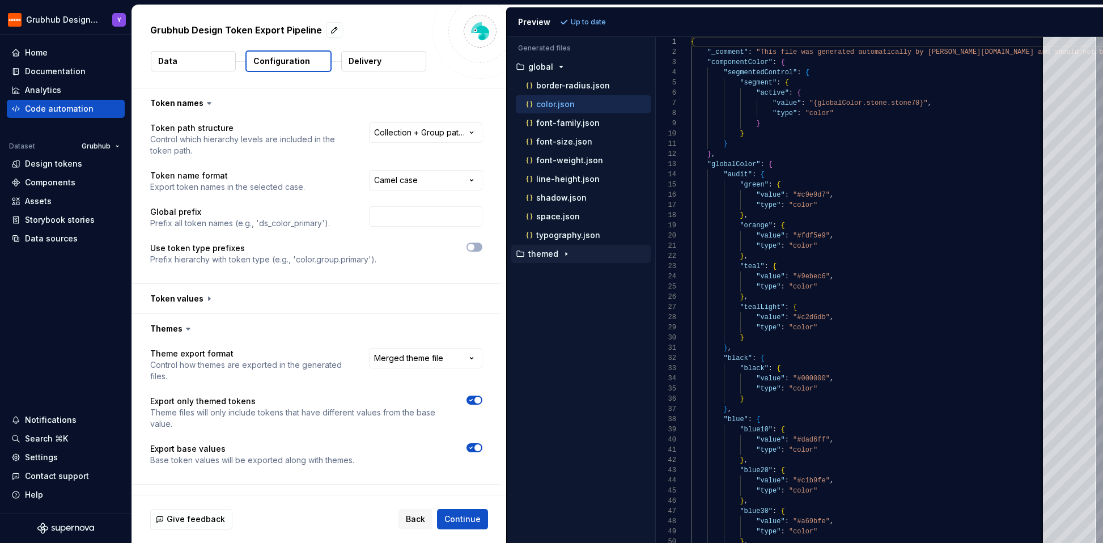
click at [546, 254] on p "themed" at bounding box center [543, 253] width 30 height 9
click at [543, 273] on p "color.json" at bounding box center [555, 272] width 39 height 9
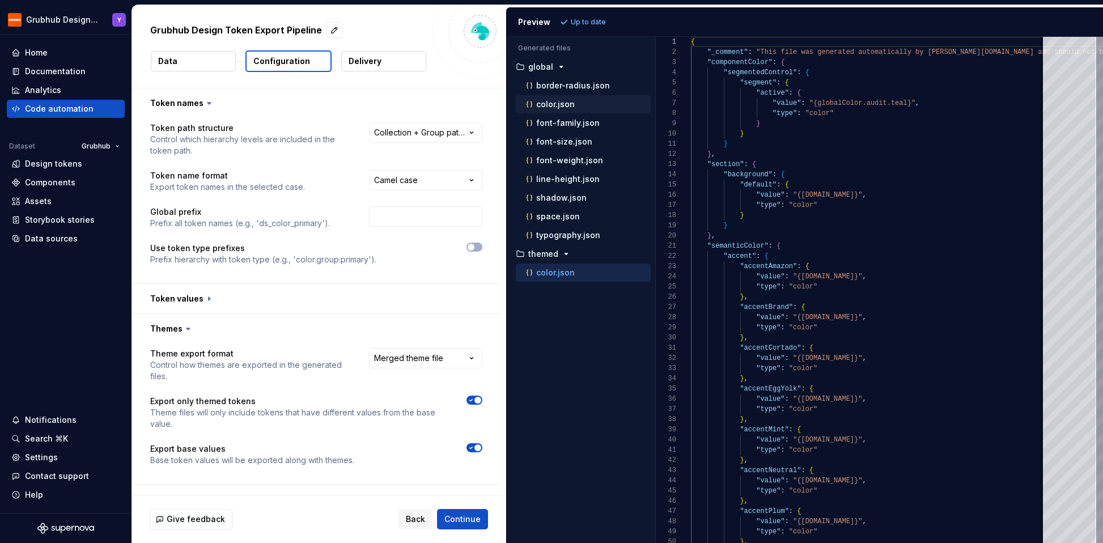
click at [568, 103] on p "color.json" at bounding box center [555, 104] width 39 height 9
type textarea "**********"
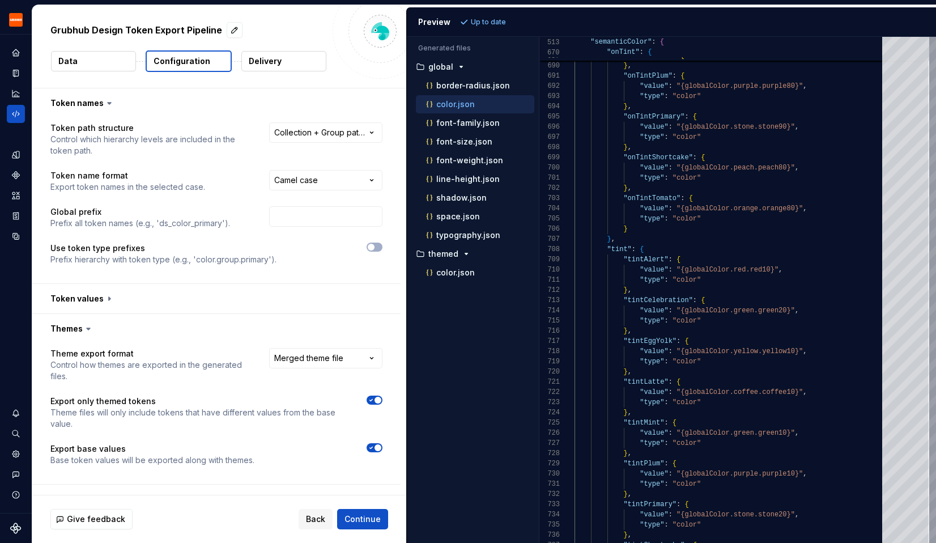
click at [112, 58] on button "Data" at bounding box center [93, 61] width 85 height 20
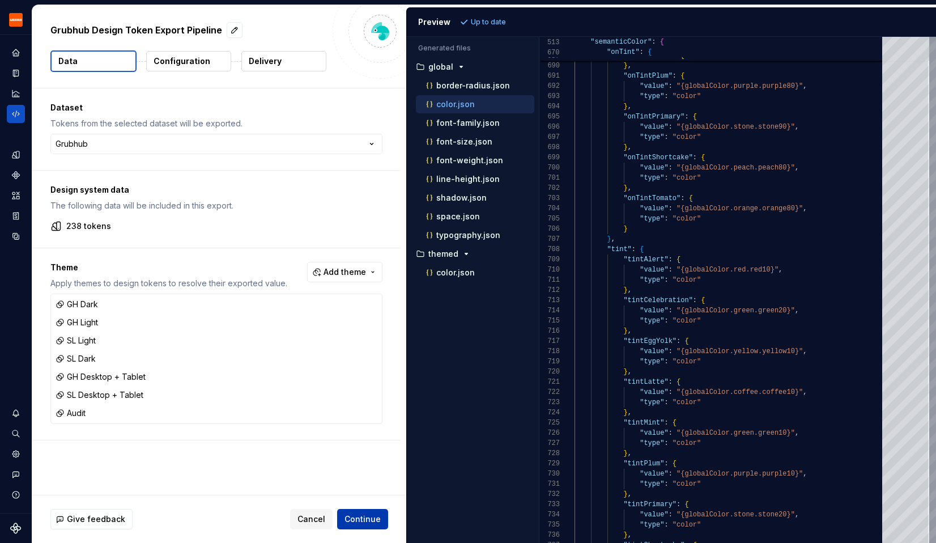
click at [369, 519] on span "Continue" at bounding box center [363, 518] width 36 height 11
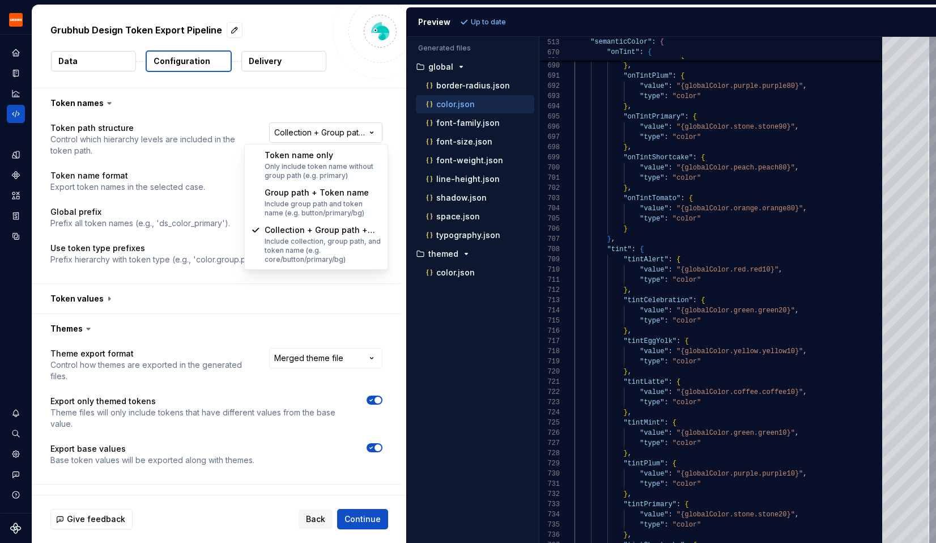
click at [287, 137] on html "**********" at bounding box center [468, 271] width 936 height 543
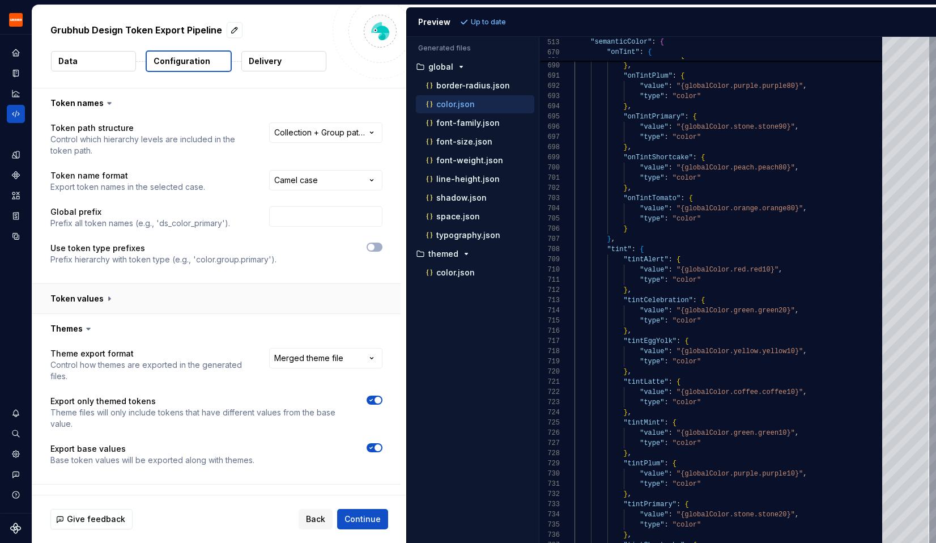
click at [197, 300] on button "button" at bounding box center [216, 298] width 368 height 29
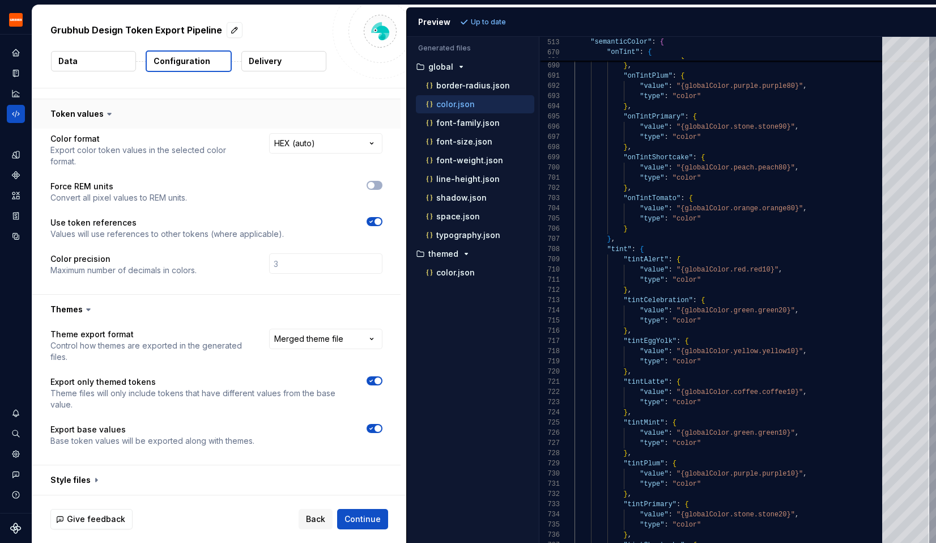
scroll to position [204, 0]
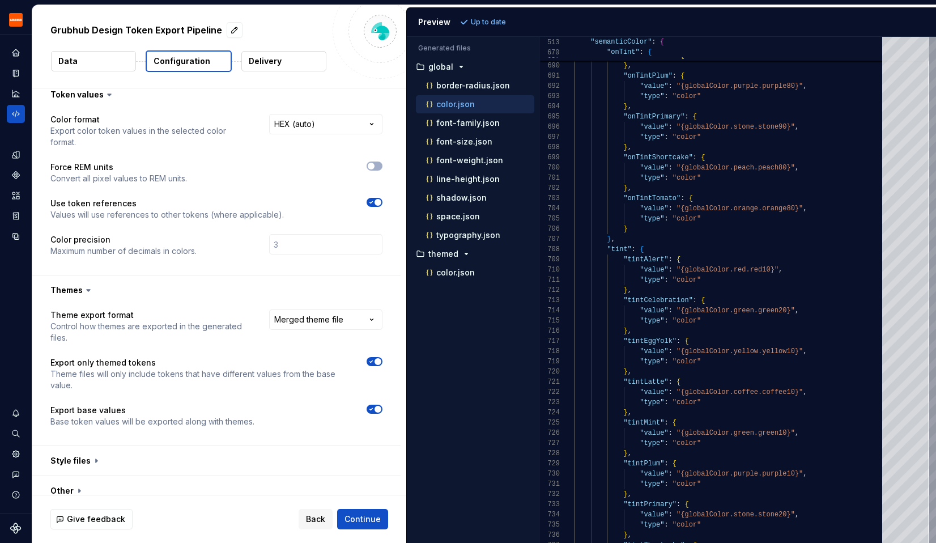
click at [381, 358] on span "button" at bounding box center [378, 361] width 7 height 7
click at [511, 15] on button "Refresh preview" at bounding box center [495, 22] width 76 height 16
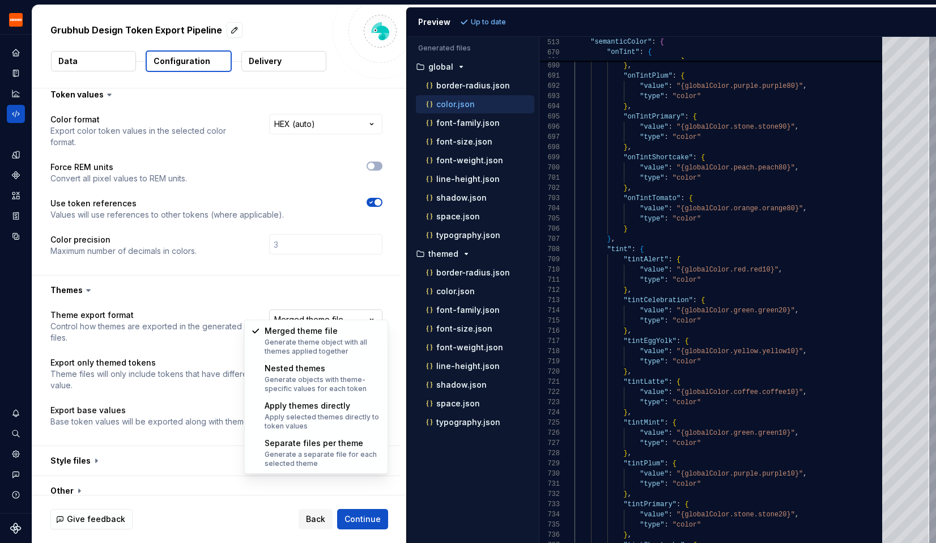
click at [355, 303] on html "**********" at bounding box center [468, 271] width 936 height 543
select select "**********"
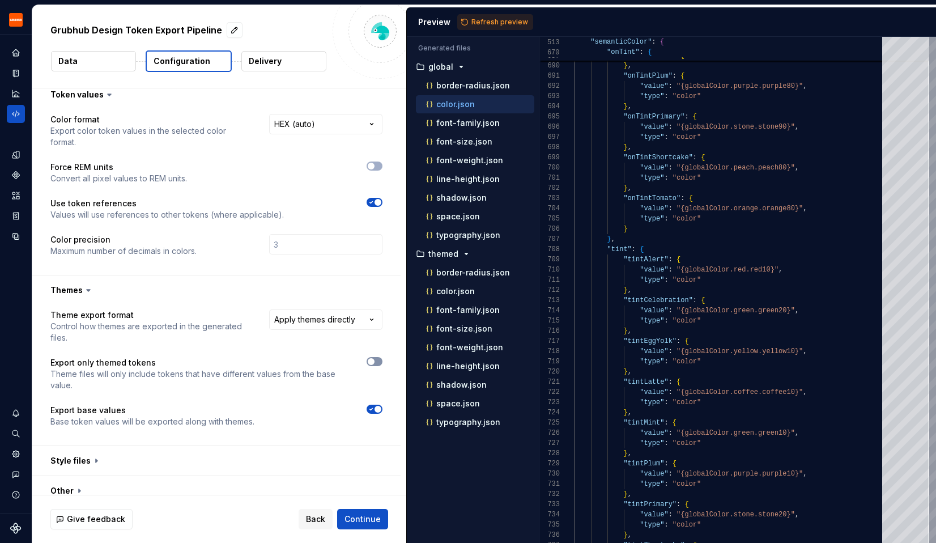
click at [382, 357] on button "button" at bounding box center [375, 361] width 16 height 9
drag, startPoint x: 363, startPoint y: 524, endPoint x: 370, endPoint y: 396, distance: 128.2
click at [370, 396] on div "**********" at bounding box center [219, 274] width 374 height 538
click at [513, 18] on span "Refresh preview" at bounding box center [499, 22] width 57 height 9
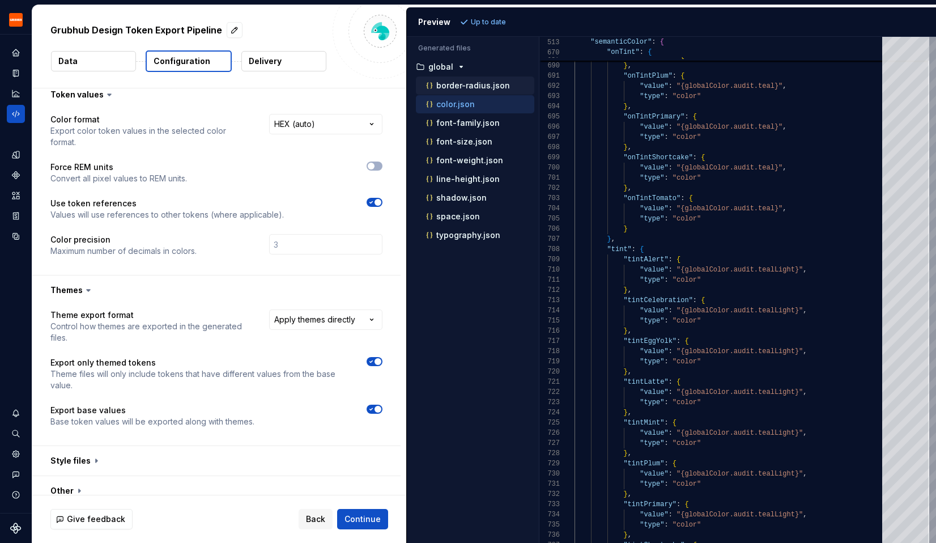
click at [465, 89] on p "border-radius.json" at bounding box center [473, 85] width 74 height 9
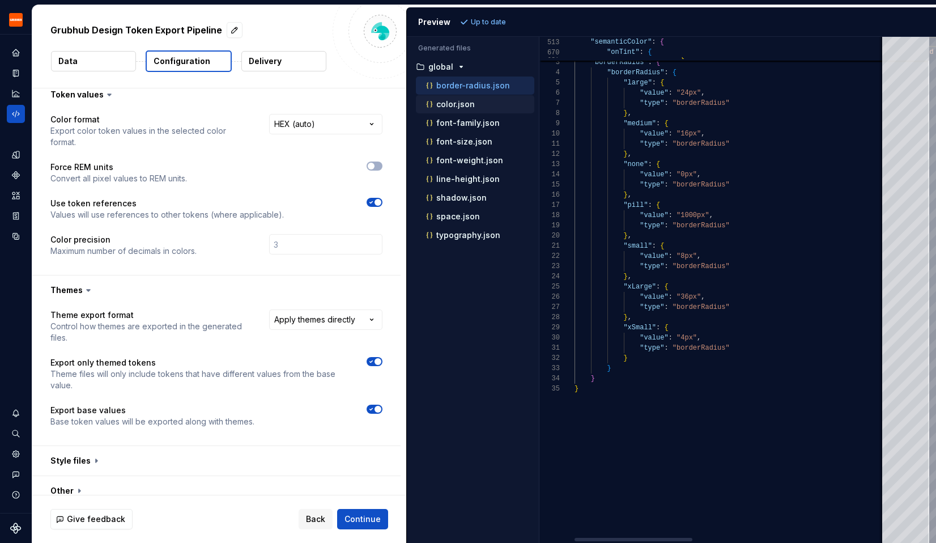
click at [458, 105] on p "color.json" at bounding box center [455, 104] width 39 height 9
type textarea "**********"
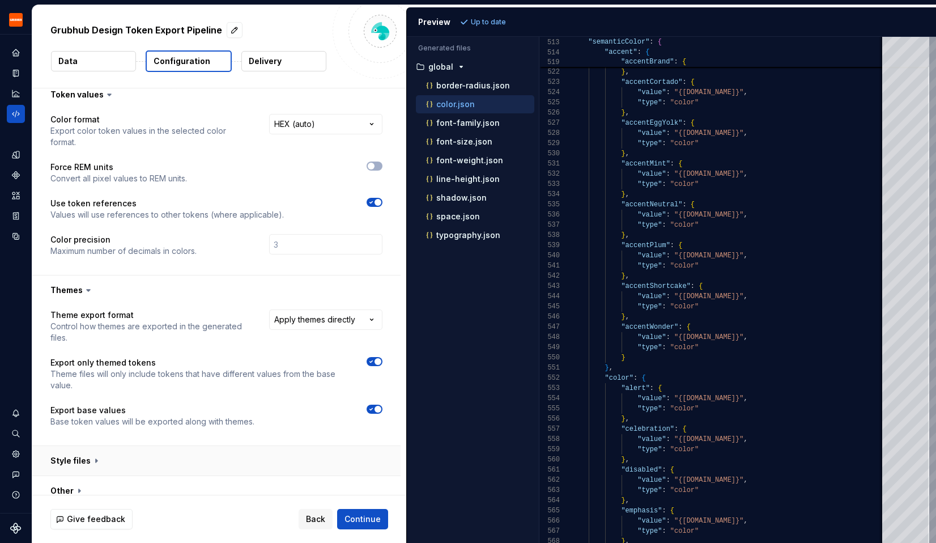
click at [91, 449] on button "button" at bounding box center [216, 460] width 368 height 29
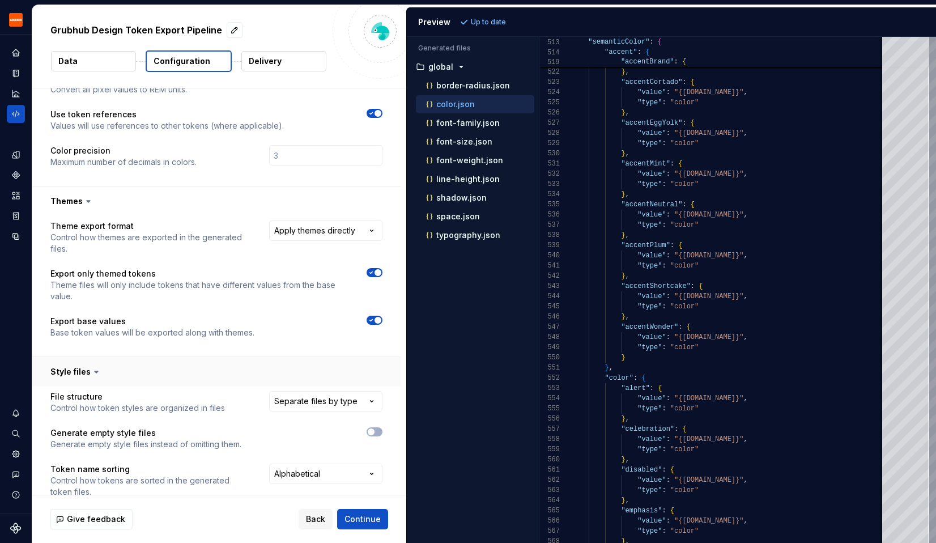
scroll to position [417, 0]
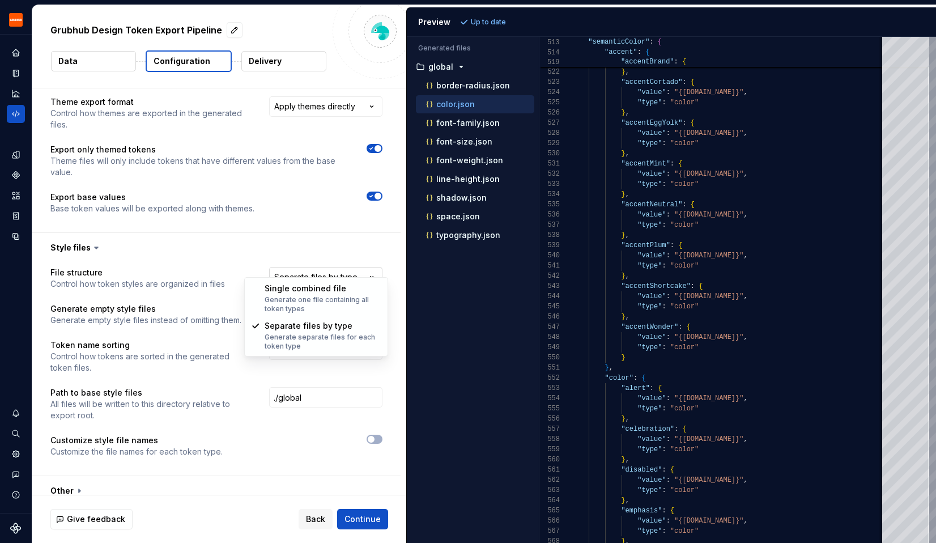
click at [317, 265] on html "**********" at bounding box center [468, 271] width 936 height 543
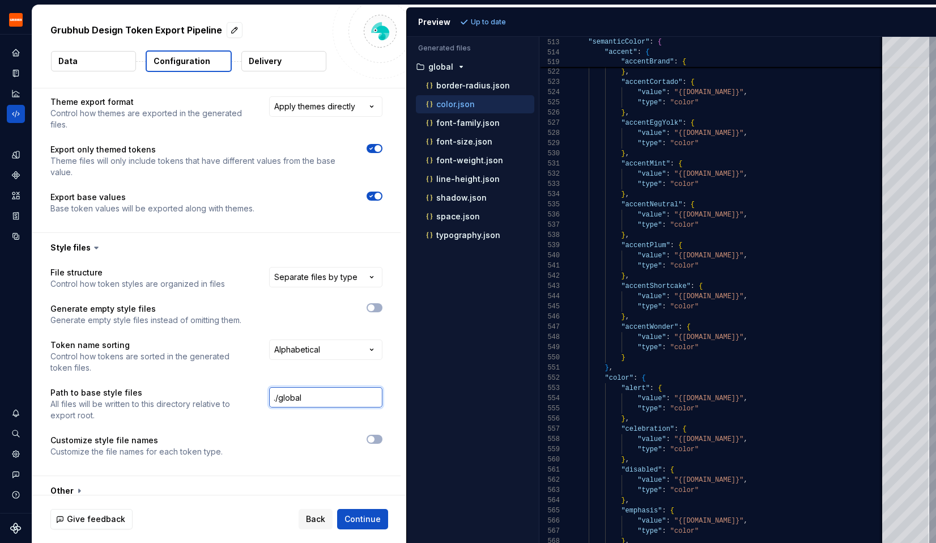
drag, startPoint x: 315, startPoint y: 389, endPoint x: 260, endPoint y: 387, distance: 55.6
click at [260, 387] on div "Path to base style files All files will be written to this directory relative t…" at bounding box center [216, 404] width 332 height 34
click at [473, 15] on button "Refresh preview" at bounding box center [495, 22] width 76 height 16
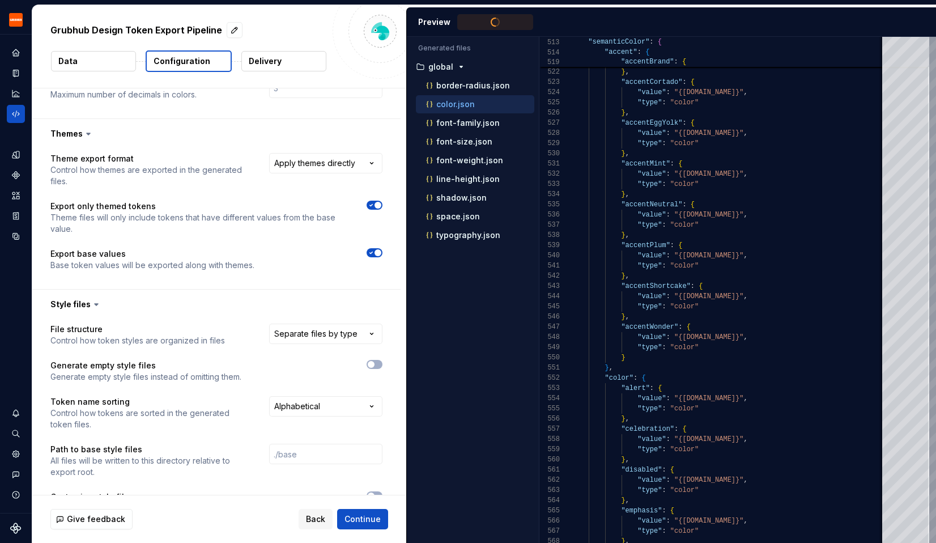
scroll to position [360, 0]
click at [297, 156] on html "**********" at bounding box center [468, 271] width 936 height 543
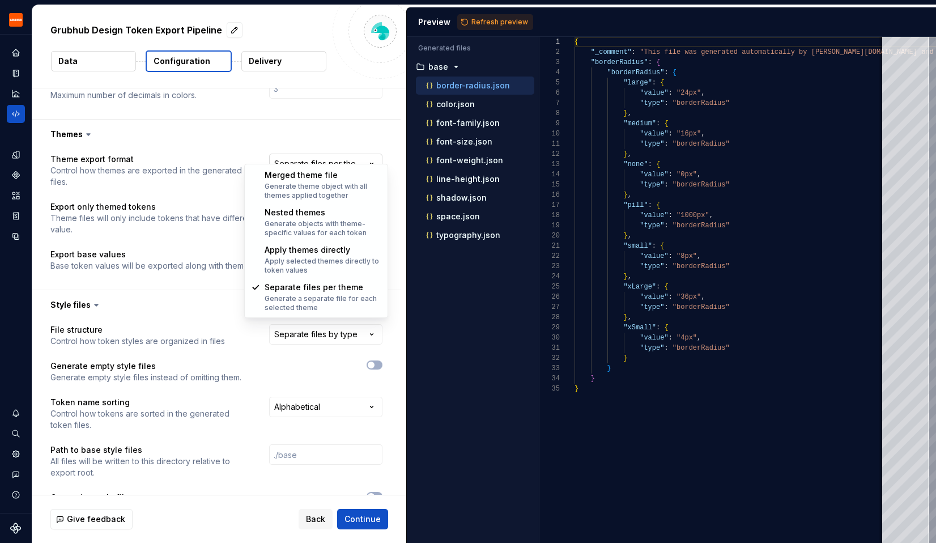
click at [316, 152] on html "**********" at bounding box center [468, 271] width 936 height 543
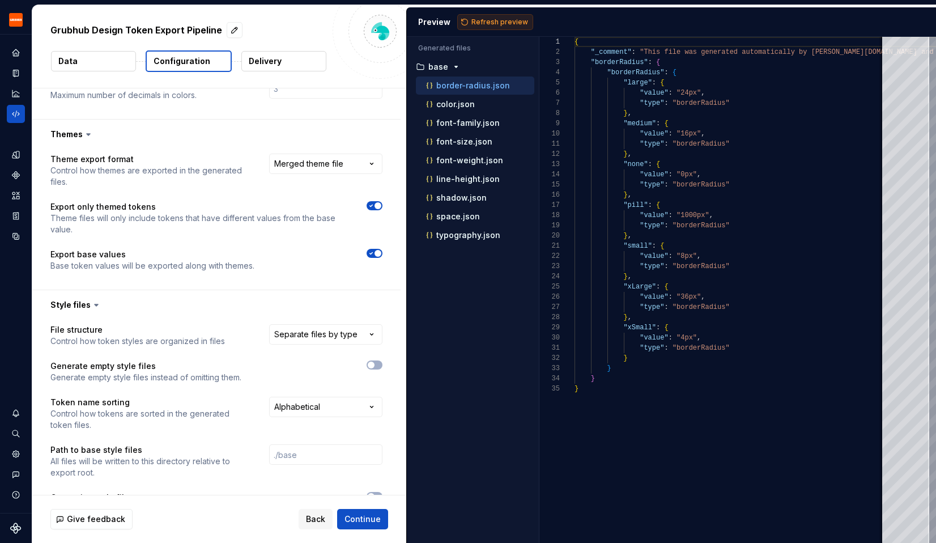
click at [477, 28] on button "Refresh preview" at bounding box center [495, 22] width 76 height 16
click at [457, 257] on p "themed" at bounding box center [443, 253] width 30 height 9
click at [458, 253] on div "themed" at bounding box center [474, 253] width 121 height 9
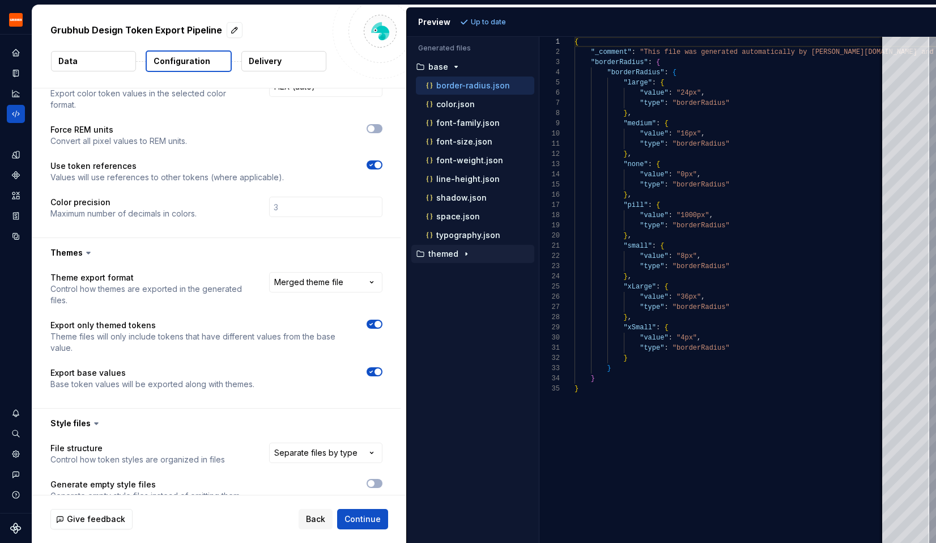
scroll to position [285, 0]
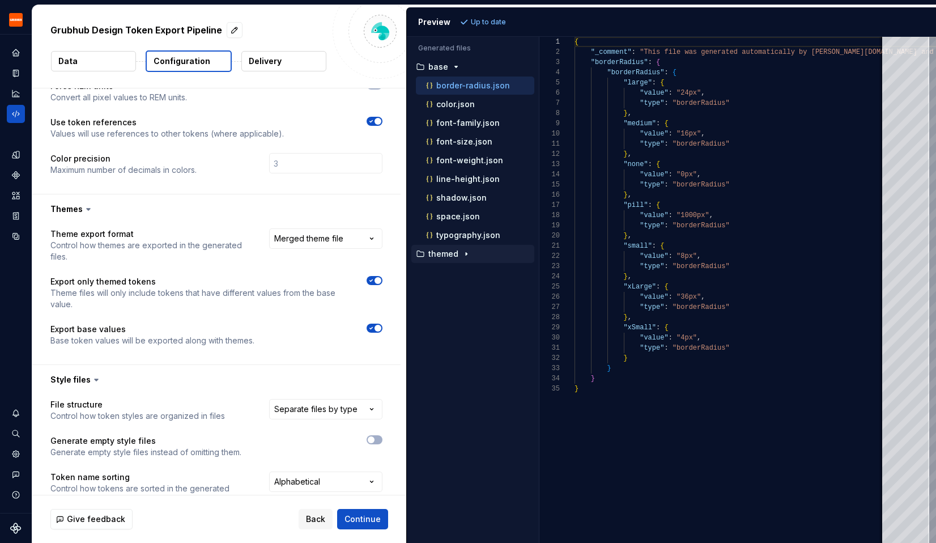
click at [314, 237] on div "**********" at bounding box center [325, 245] width 113 height 34
click at [314, 228] on html "**********" at bounding box center [468, 271] width 936 height 543
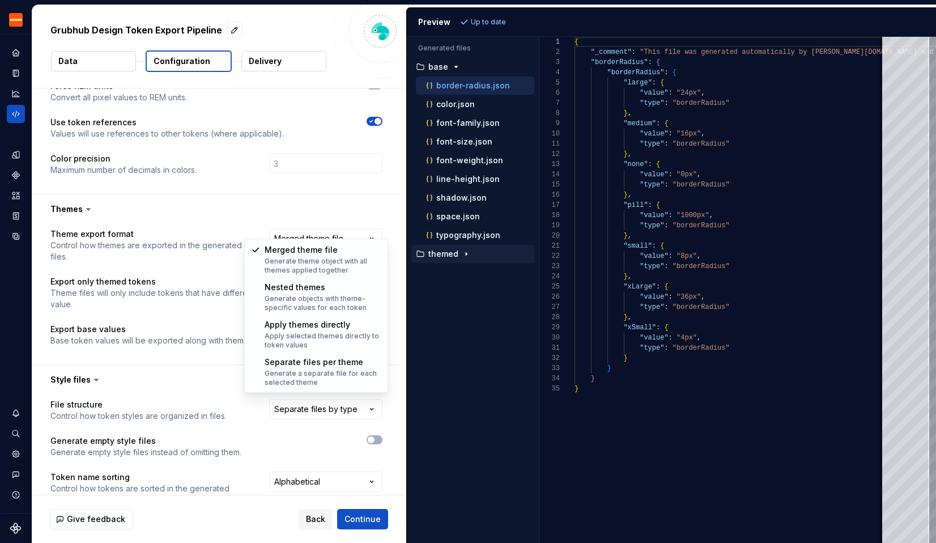
select select "**********"
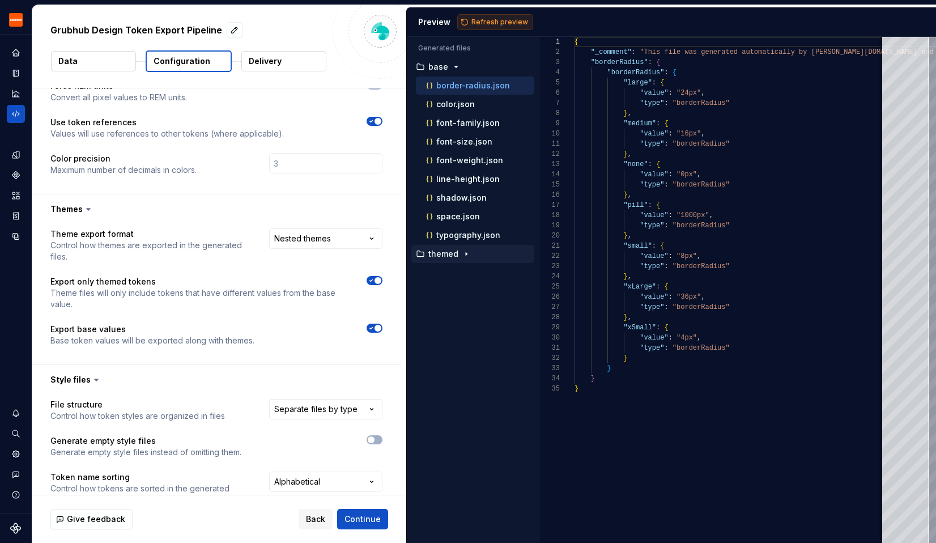
click at [513, 21] on span "Refresh preview" at bounding box center [499, 22] width 57 height 9
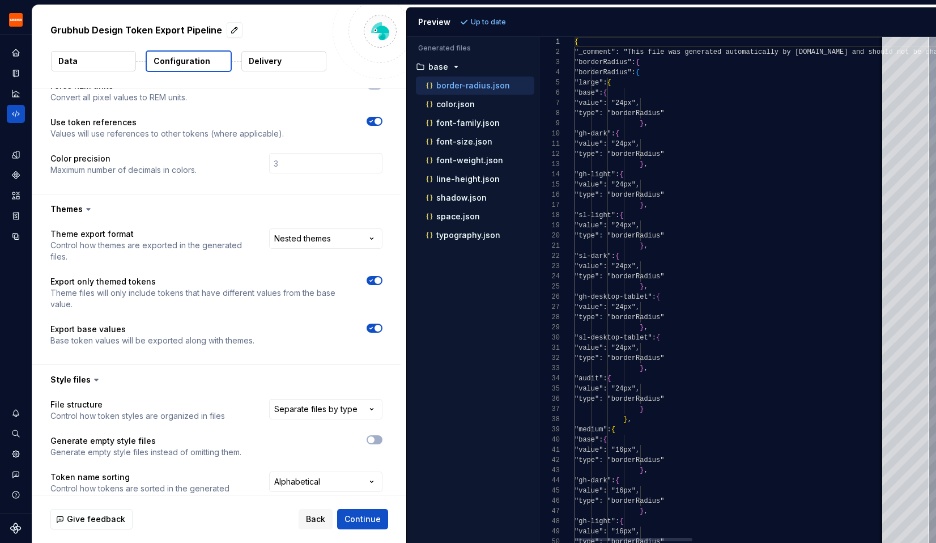
scroll to position [102, 0]
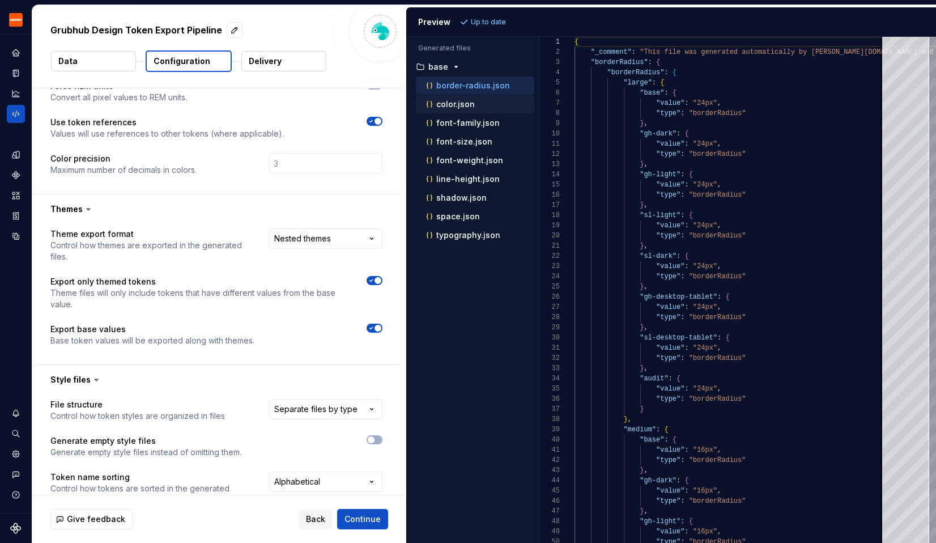
click at [501, 100] on div "color.json" at bounding box center [479, 104] width 110 height 11
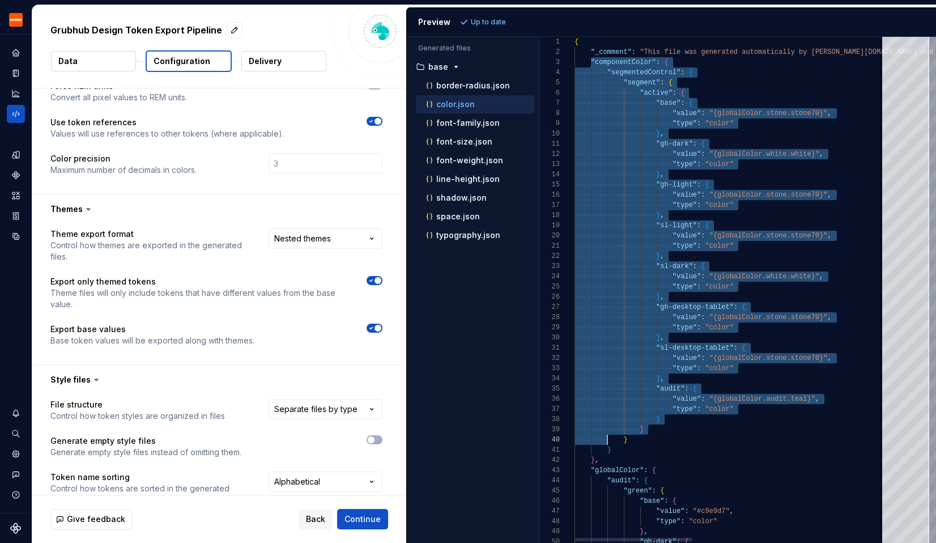
scroll to position [20, 24]
drag, startPoint x: 590, startPoint y: 62, endPoint x: 600, endPoint y: 457, distance: 395.6
click at [127, 61] on button "Data" at bounding box center [93, 61] width 85 height 20
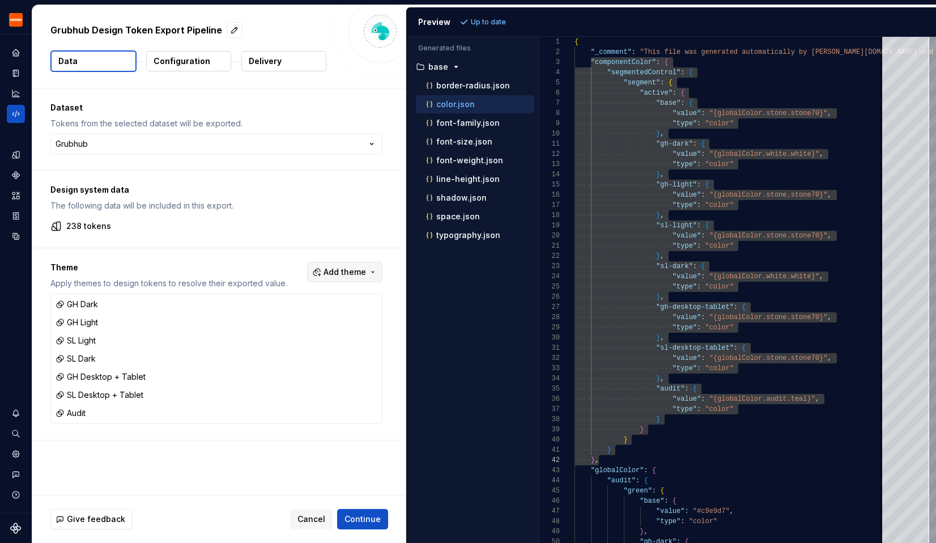
click at [345, 275] on span "Add theme" at bounding box center [345, 271] width 42 height 11
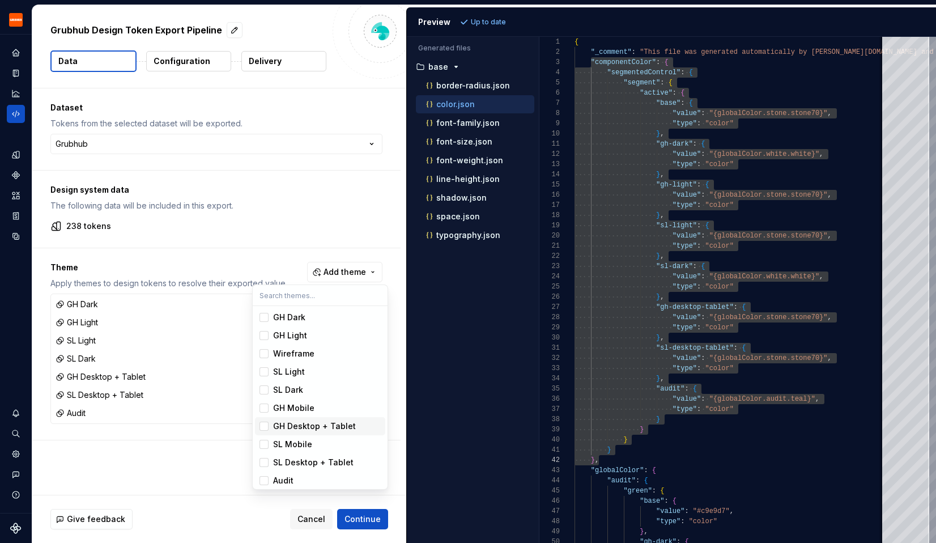
click at [266, 426] on div "Suggestions" at bounding box center [264, 426] width 9 height 9
click at [261, 461] on div "Suggestions" at bounding box center [264, 462] width 9 height 9
click at [203, 433] on html "Grubhub Design System Y Dataset Grubhub Grubhub Design Token Export Pipeline Da…" at bounding box center [468, 271] width 936 height 543
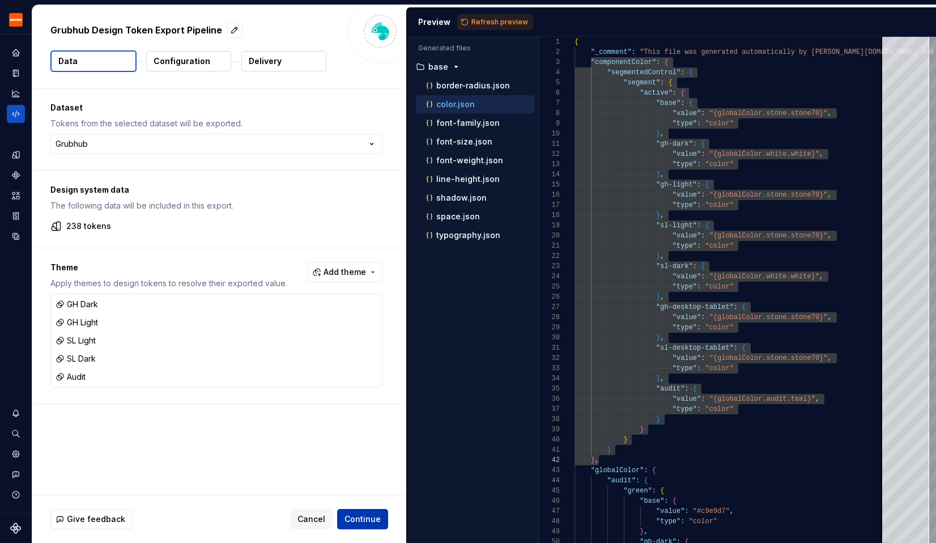
click at [374, 518] on span "Continue" at bounding box center [363, 518] width 36 height 11
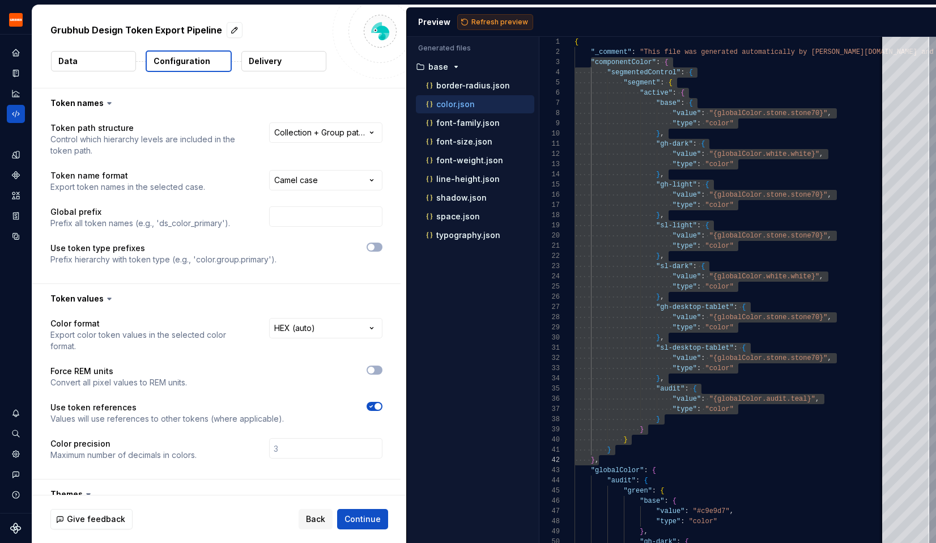
click at [516, 14] on button "Refresh preview" at bounding box center [495, 22] width 76 height 16
type textarea "**********"
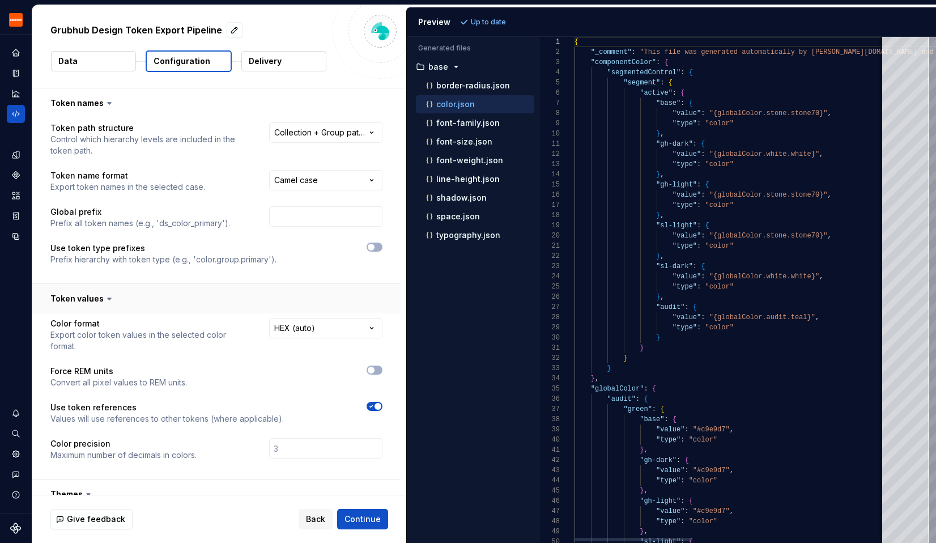
scroll to position [102, 0]
click at [465, 105] on p "color.json" at bounding box center [455, 104] width 39 height 9
